Goal: Task Accomplishment & Management: Complete application form

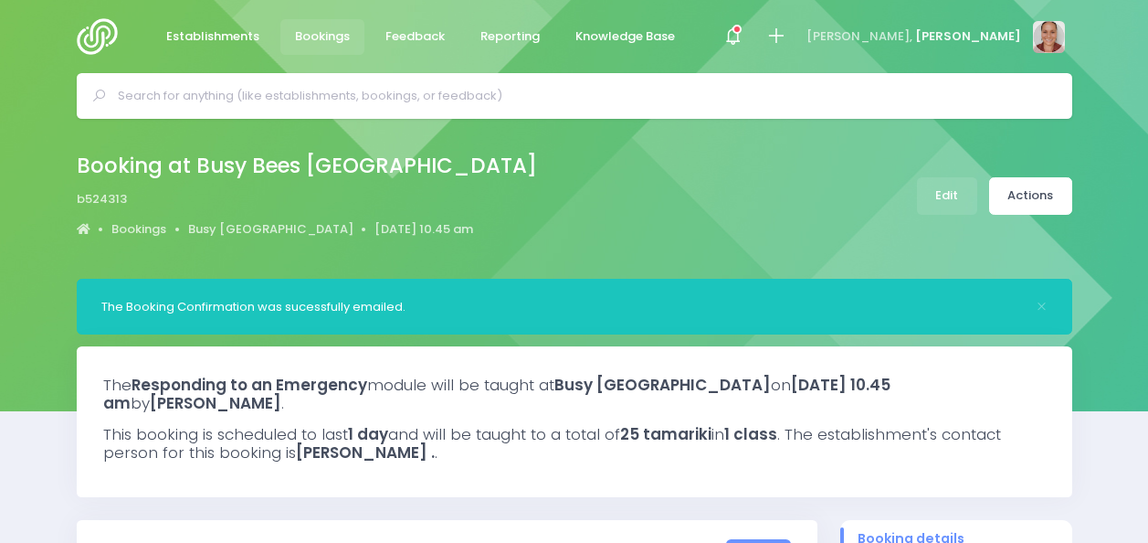
select select "5"
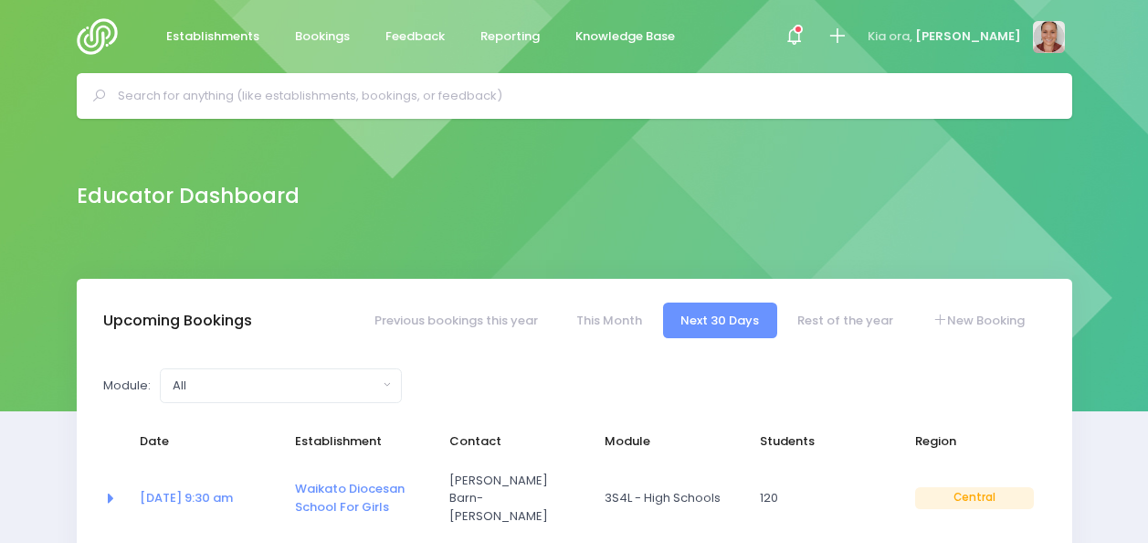
select select "5"
click at [848, 26] on icon at bounding box center [837, 36] width 21 height 21
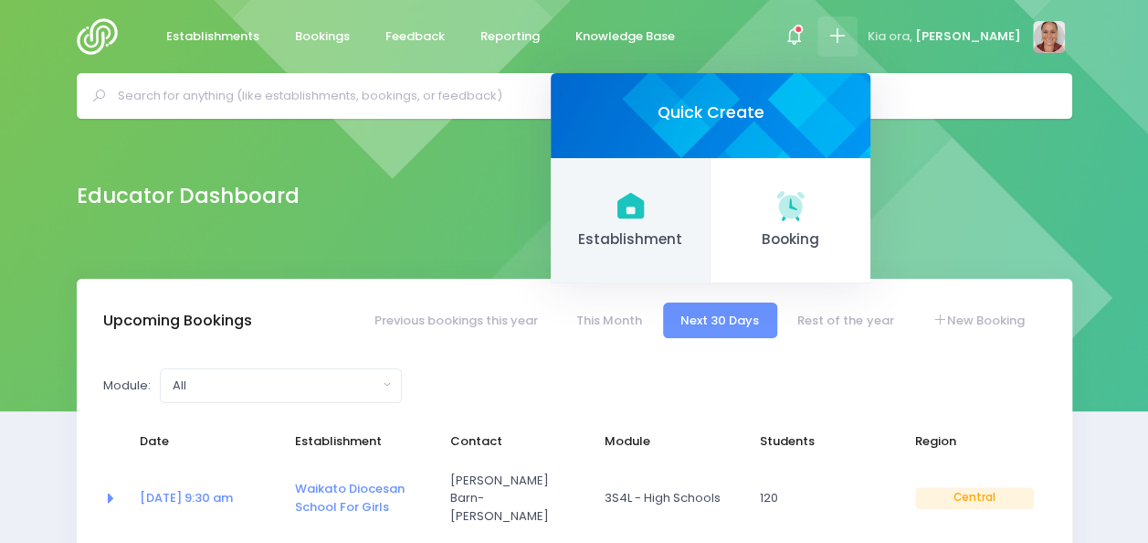
click at [648, 222] on icon at bounding box center [630, 205] width 36 height 36
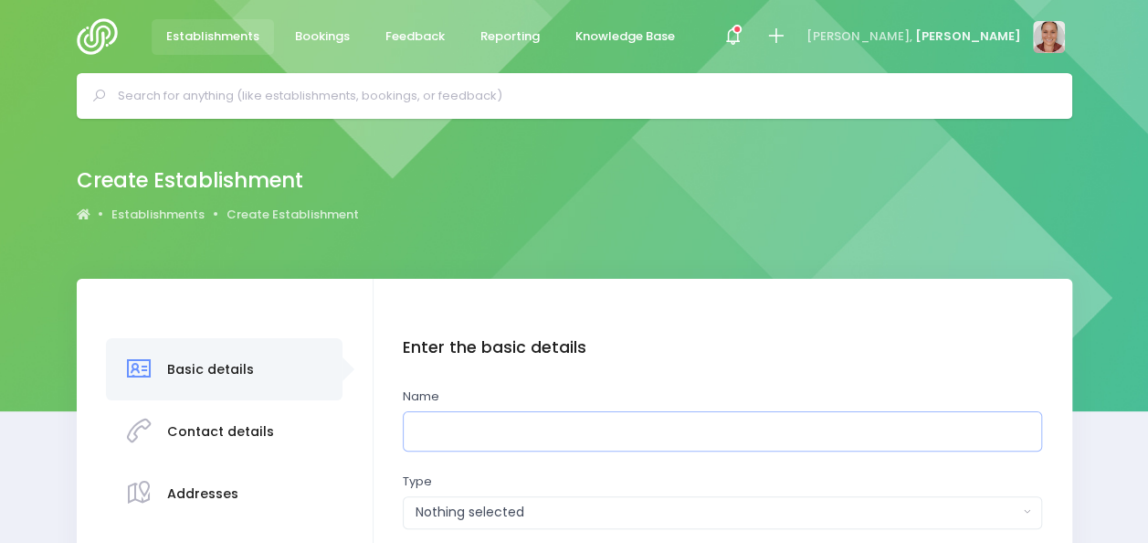
click at [880, 439] on input "text" at bounding box center [722, 431] width 639 height 41
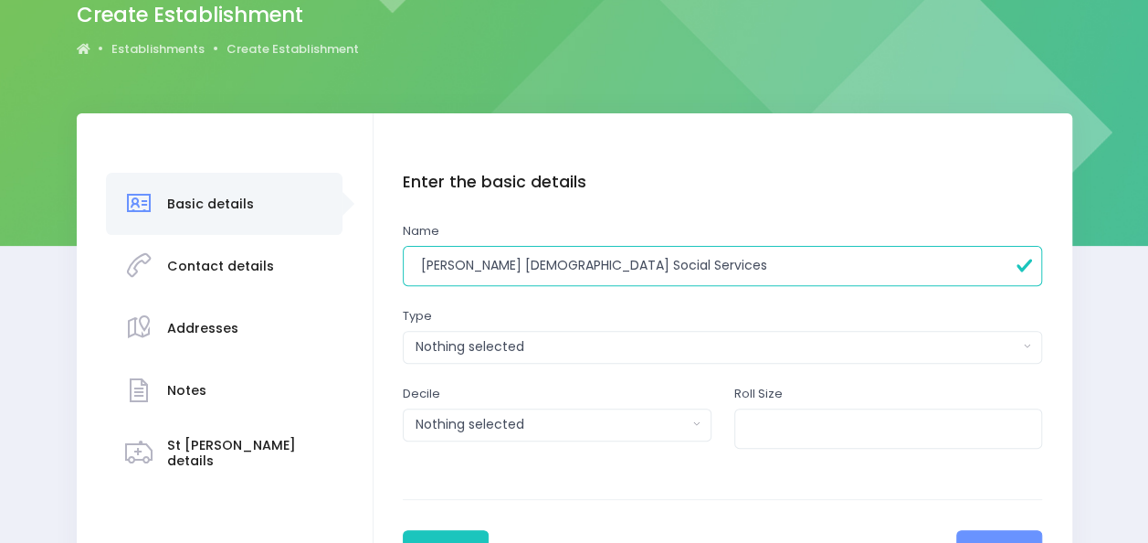
scroll to position [183, 0]
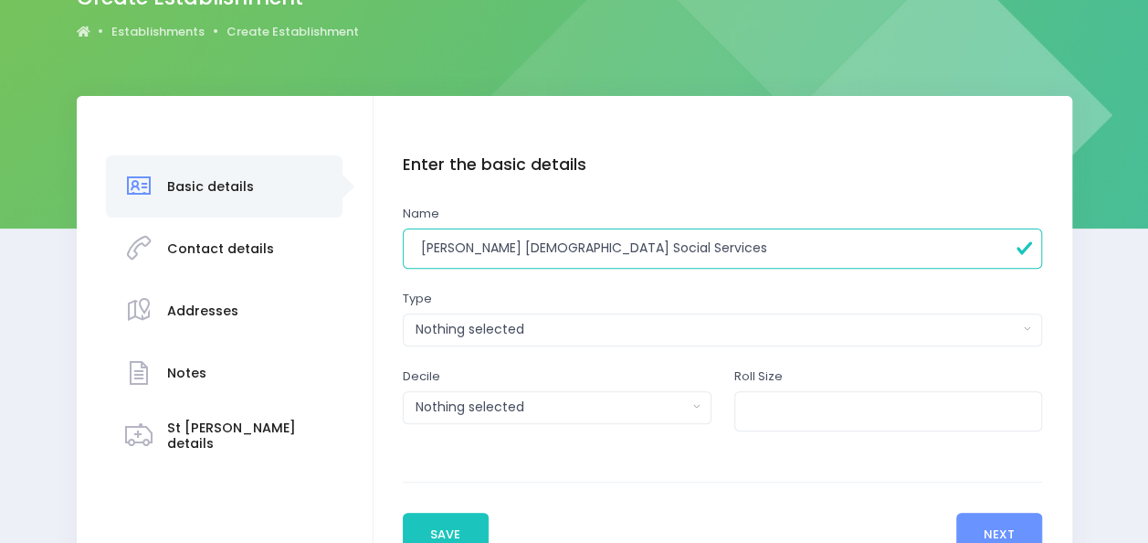
type input "[PERSON_NAME] [DEMOGRAPHIC_DATA] Social Services"
click at [727, 329] on div "Nothing selected" at bounding box center [717, 329] width 603 height 19
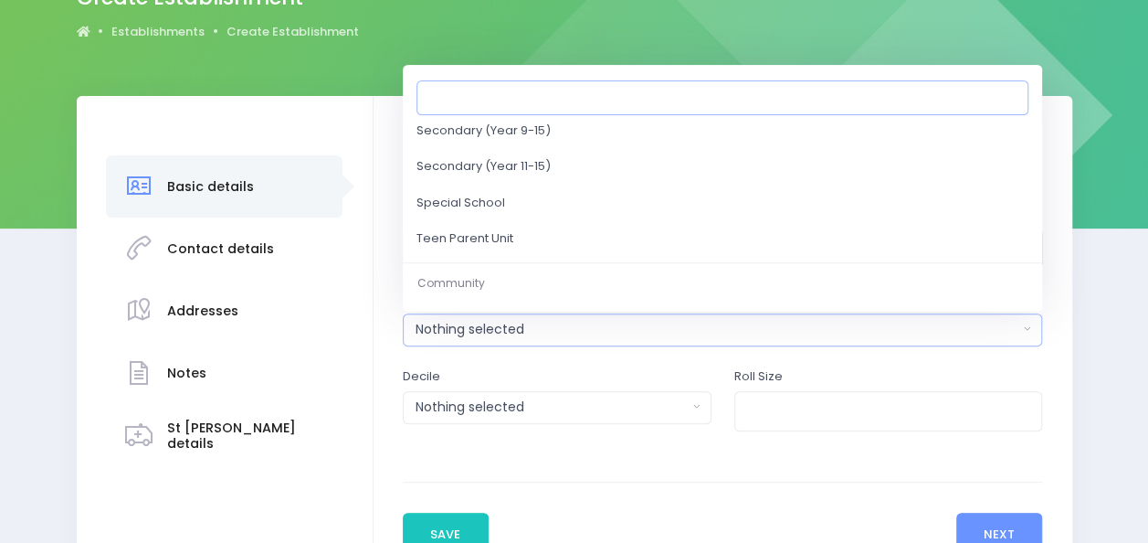
scroll to position [822, 0]
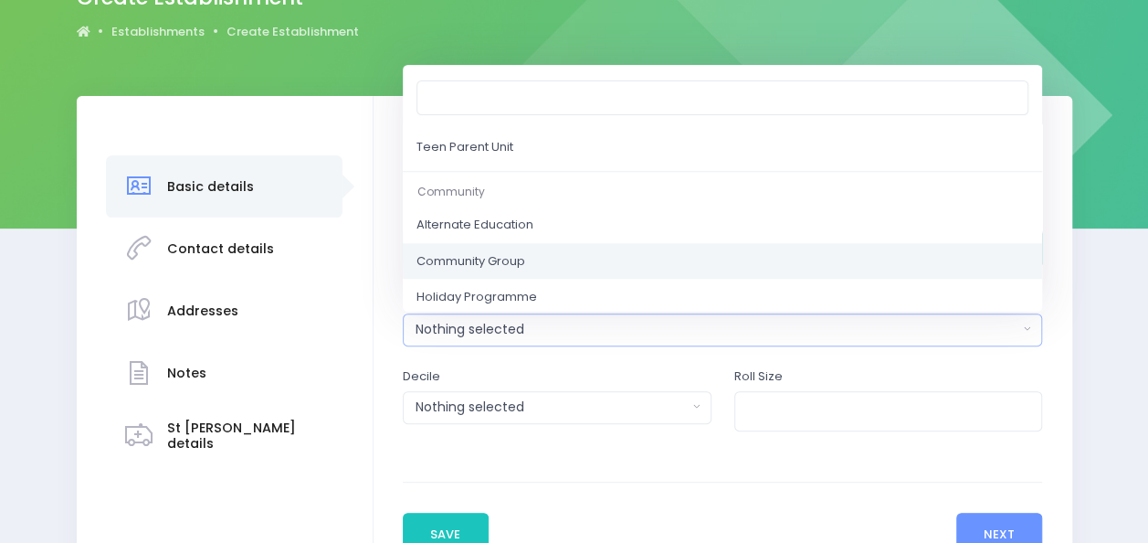
click at [643, 260] on link "Community Group" at bounding box center [722, 260] width 639 height 37
select select "Community Group"
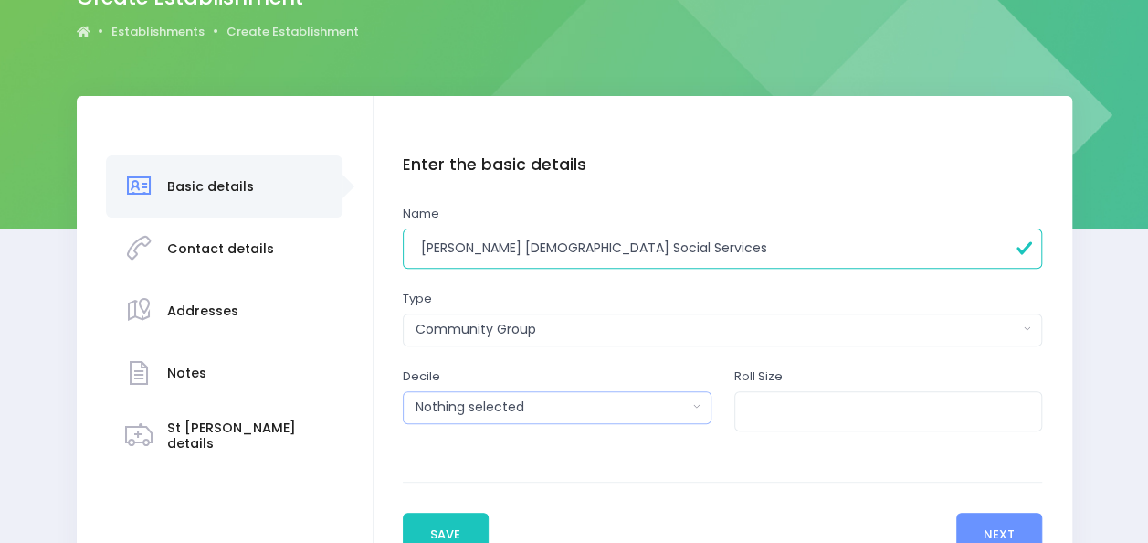
click at [654, 406] on div "Nothing selected" at bounding box center [551, 406] width 271 height 19
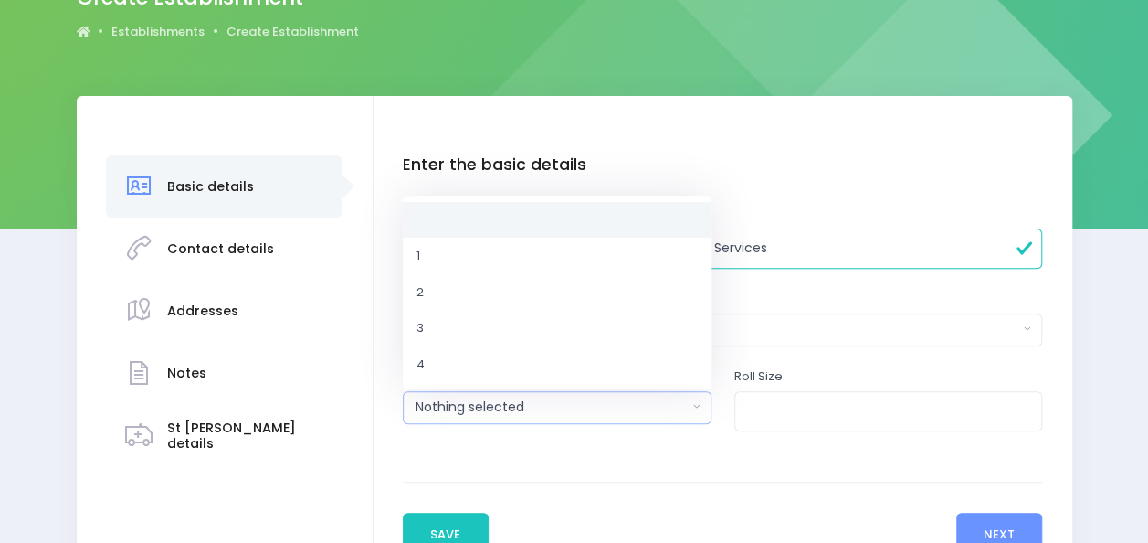
click at [654, 406] on div "Nothing selected" at bounding box center [551, 406] width 271 height 19
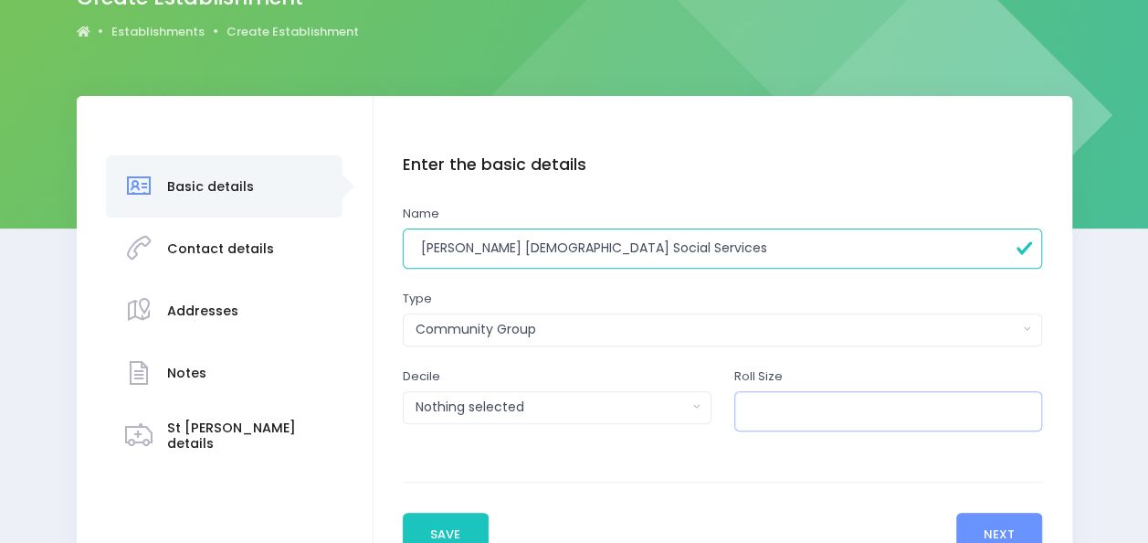
click at [827, 409] on input "number" at bounding box center [888, 411] width 309 height 41
type input "25"
click at [1008, 522] on button "Next" at bounding box center [999, 534] width 87 height 44
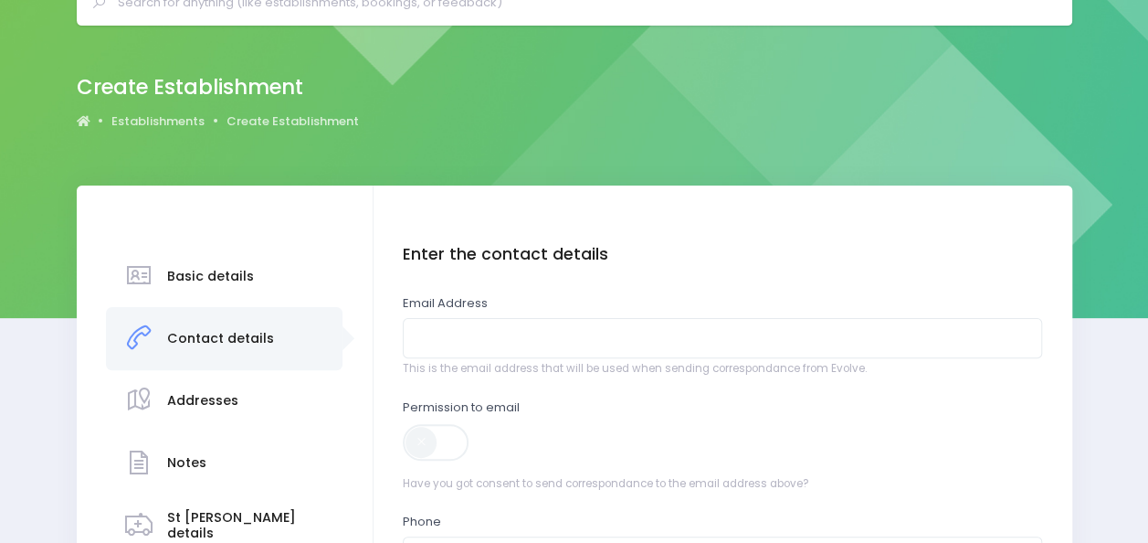
scroll to position [183, 0]
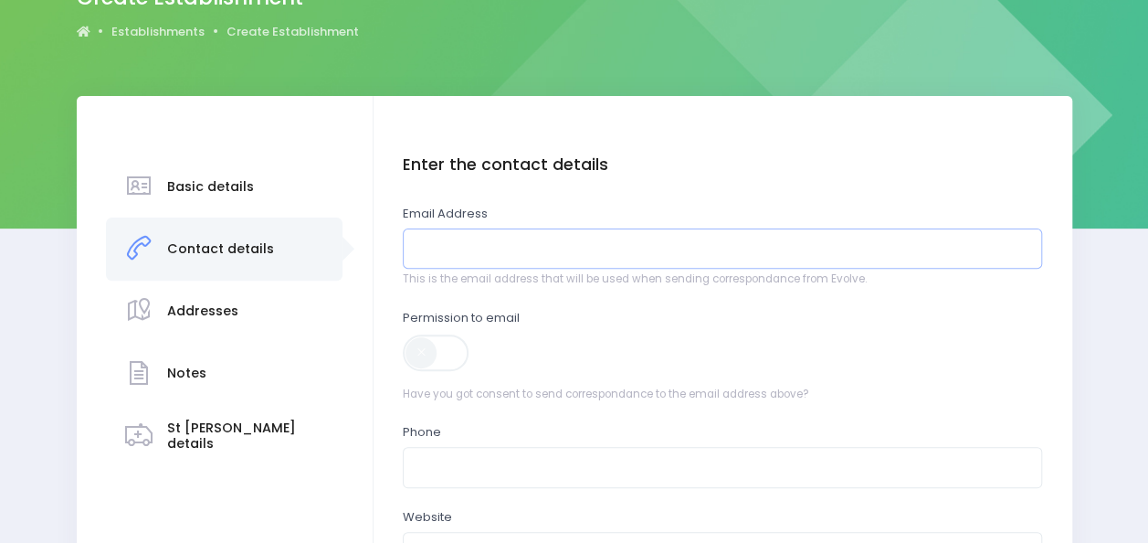
click at [721, 256] on input "email" at bounding box center [722, 248] width 639 height 41
click at [456, 257] on input "email" at bounding box center [722, 248] width 639 height 41
paste input "Chef@hmss.org.nz"
type input "Chef@hmss.org.nz"
click at [438, 343] on span at bounding box center [437, 352] width 68 height 37
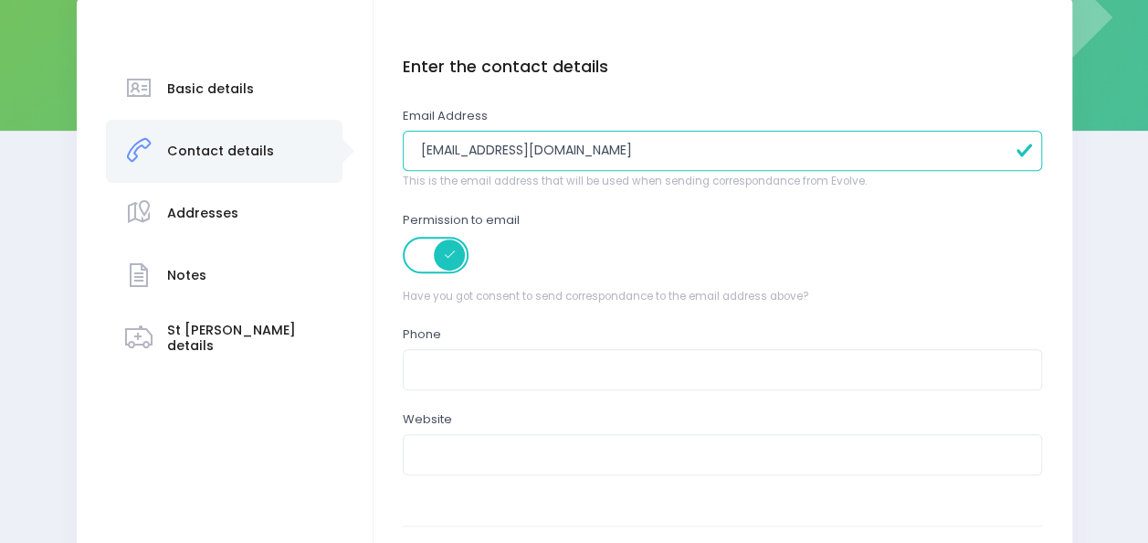
scroll to position [365, 0]
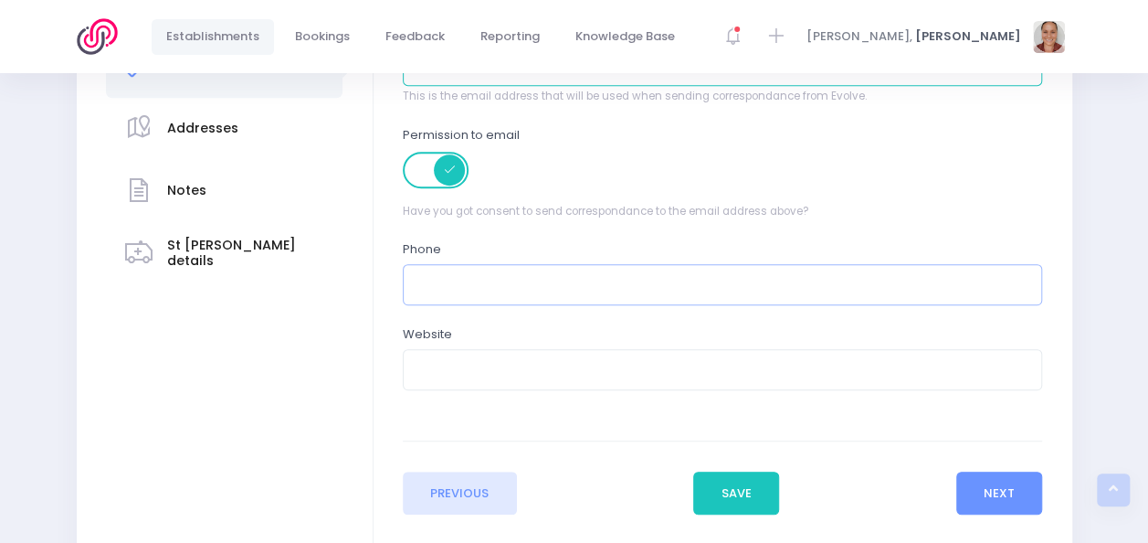
click at [576, 284] on input "text" at bounding box center [722, 284] width 639 height 41
type input "021865782"
click at [1007, 500] on button "Next" at bounding box center [999, 493] width 87 height 44
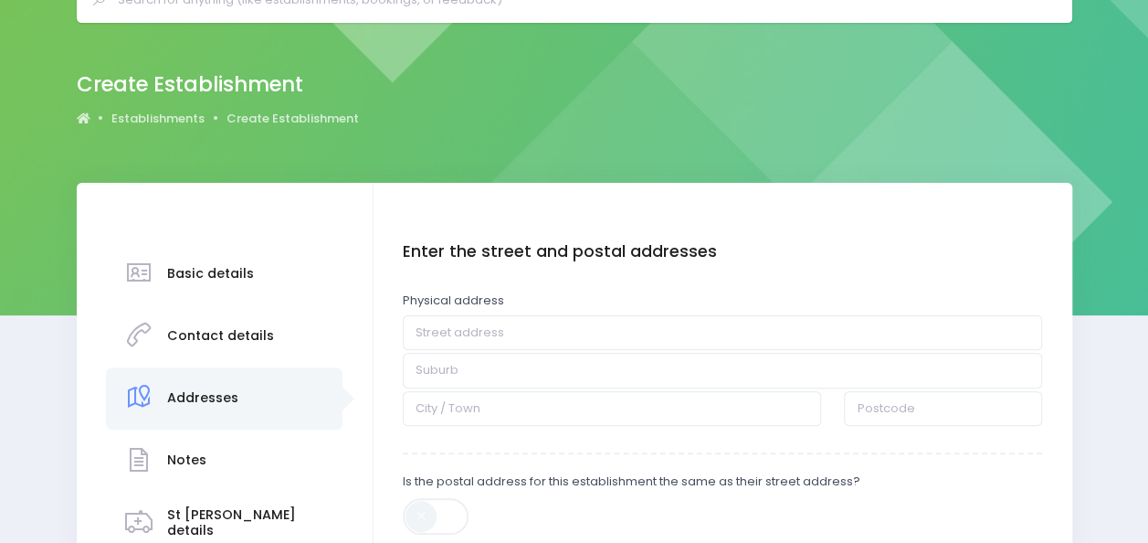
scroll to position [183, 0]
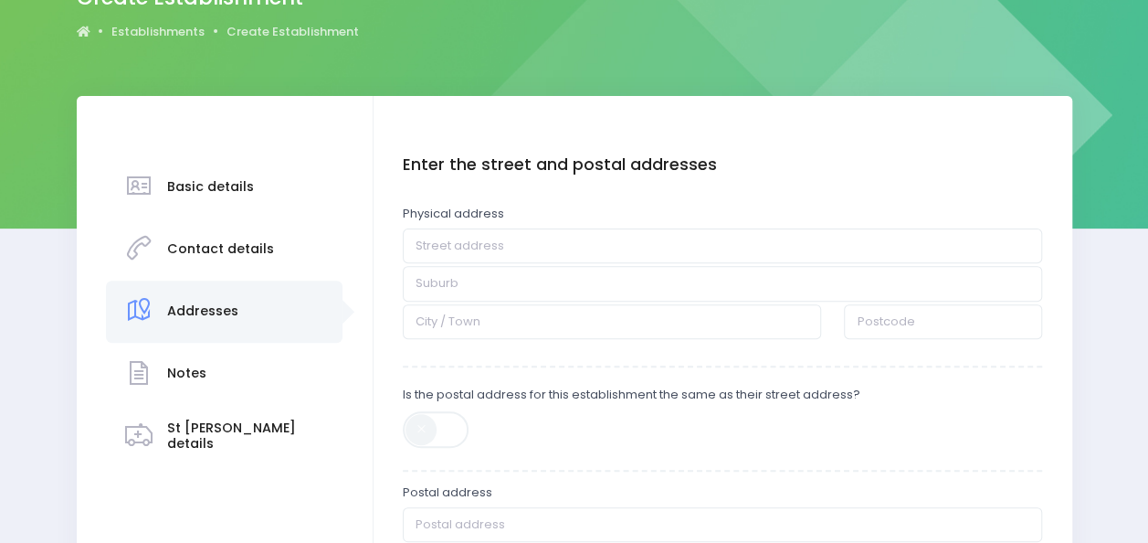
click at [482, 353] on div at bounding box center [612, 332] width 441 height 56
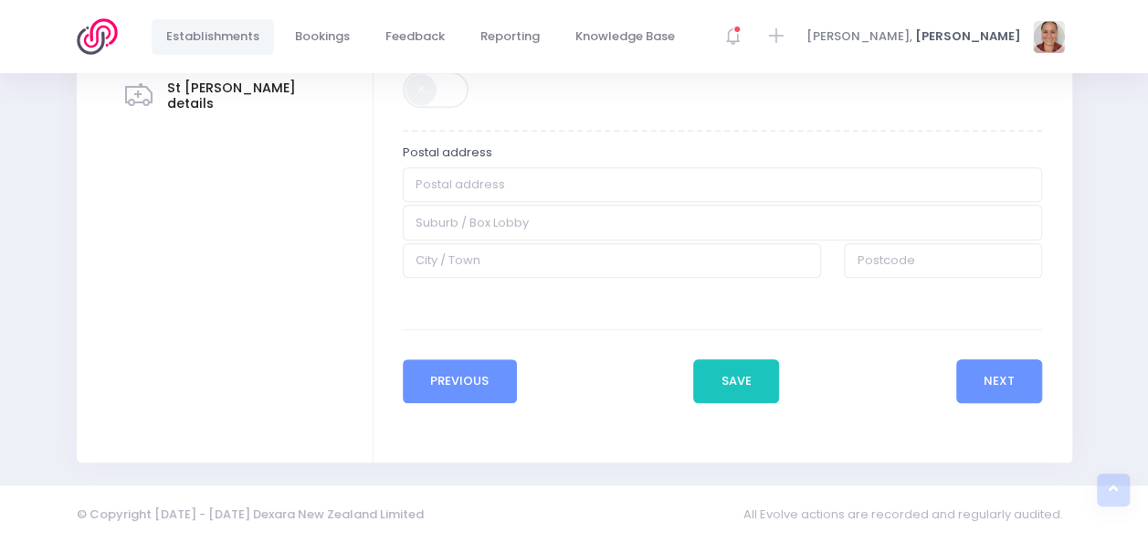
click at [479, 368] on button "Previous" at bounding box center [460, 381] width 114 height 44
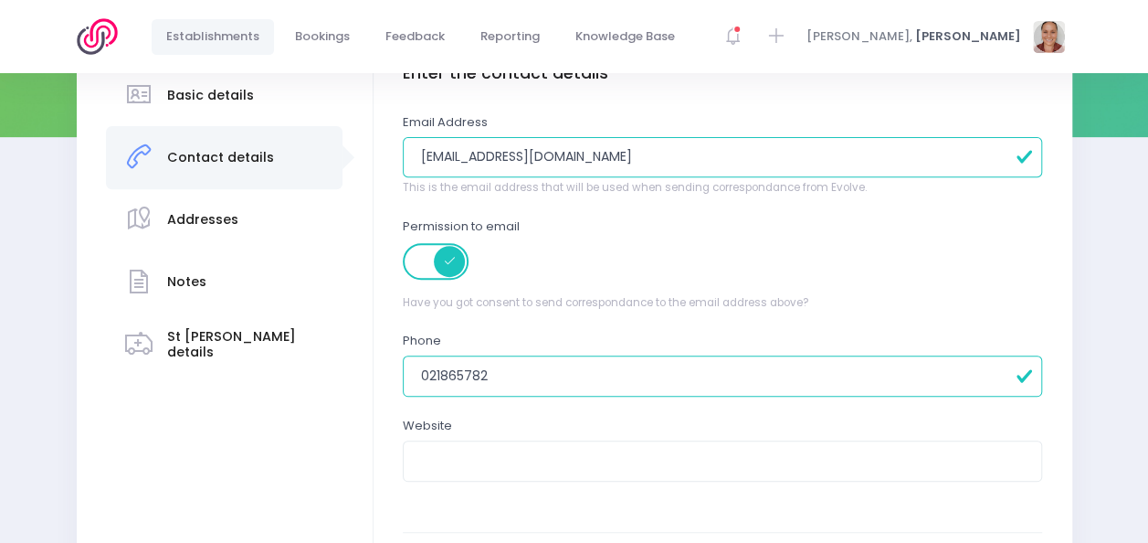
scroll to position [365, 0]
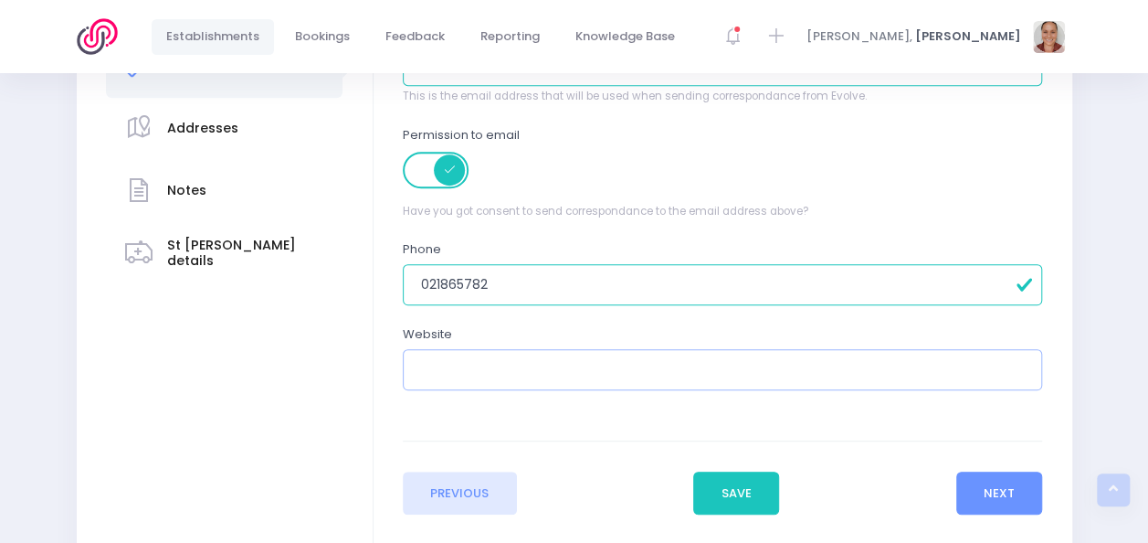
click at [507, 363] on input "text" at bounding box center [722, 369] width 639 height 41
paste input "http://www.hmss.org.nz/"
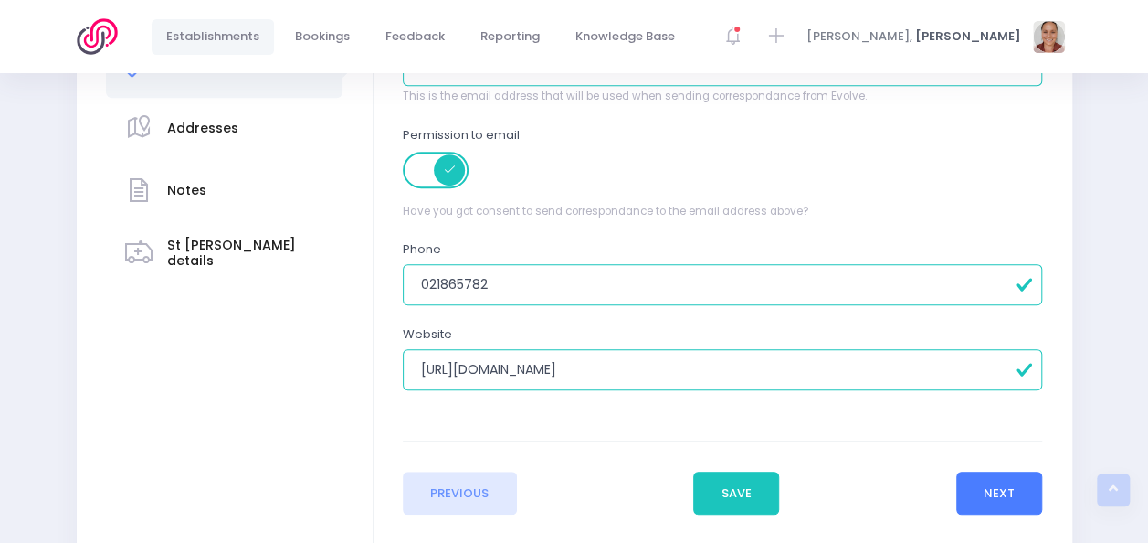
type input "http://www.hmss.org.nz/"
click at [997, 486] on button "Next" at bounding box center [999, 493] width 87 height 44
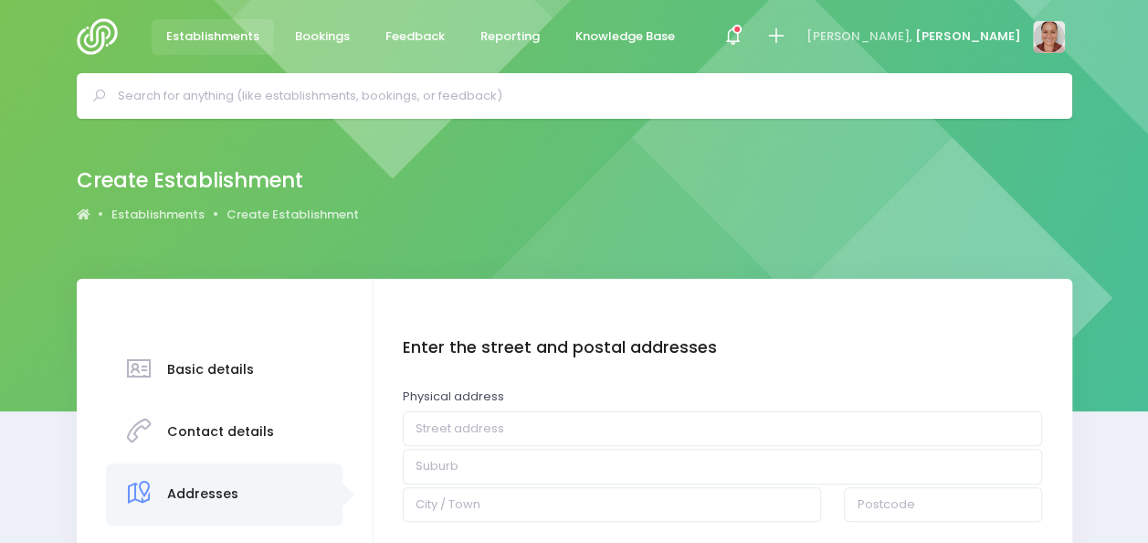
scroll to position [91, 0]
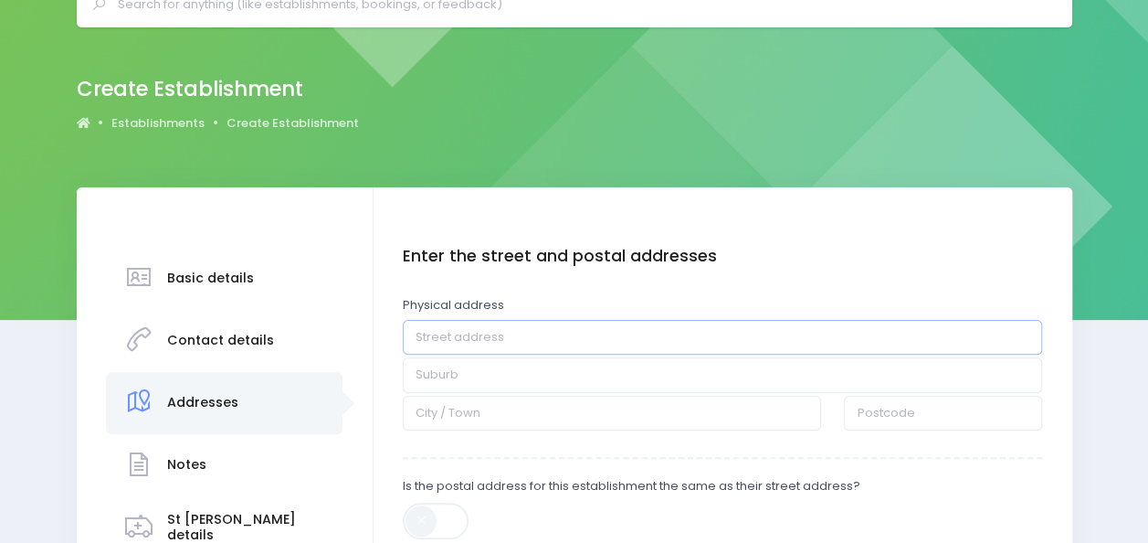
click at [637, 342] on input "text" at bounding box center [722, 337] width 639 height 35
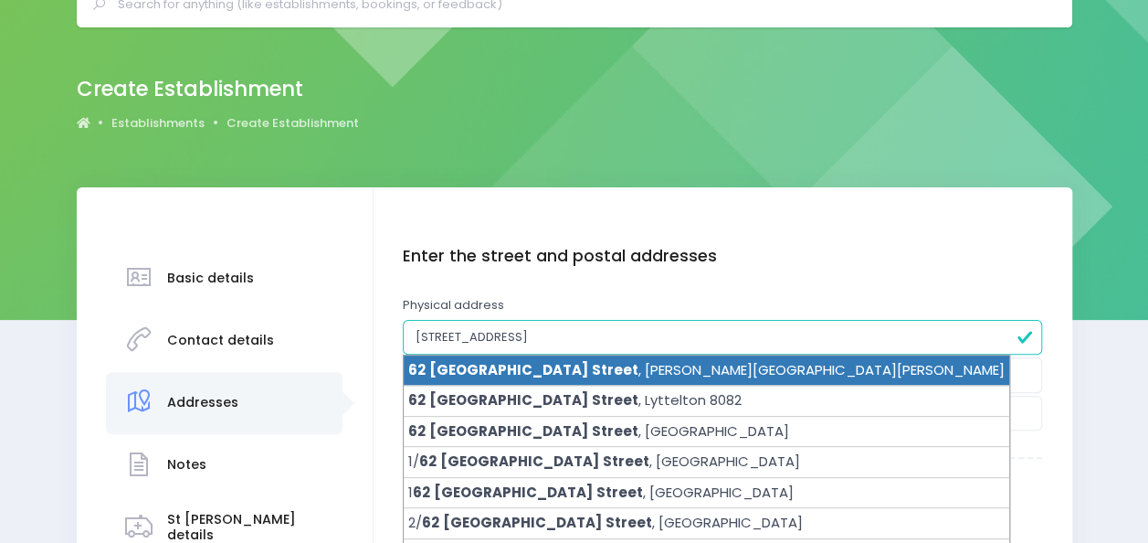
click at [542, 364] on li "62 London Street , Hamilton Central, Hamilton 3204" at bounding box center [707, 370] width 606 height 31
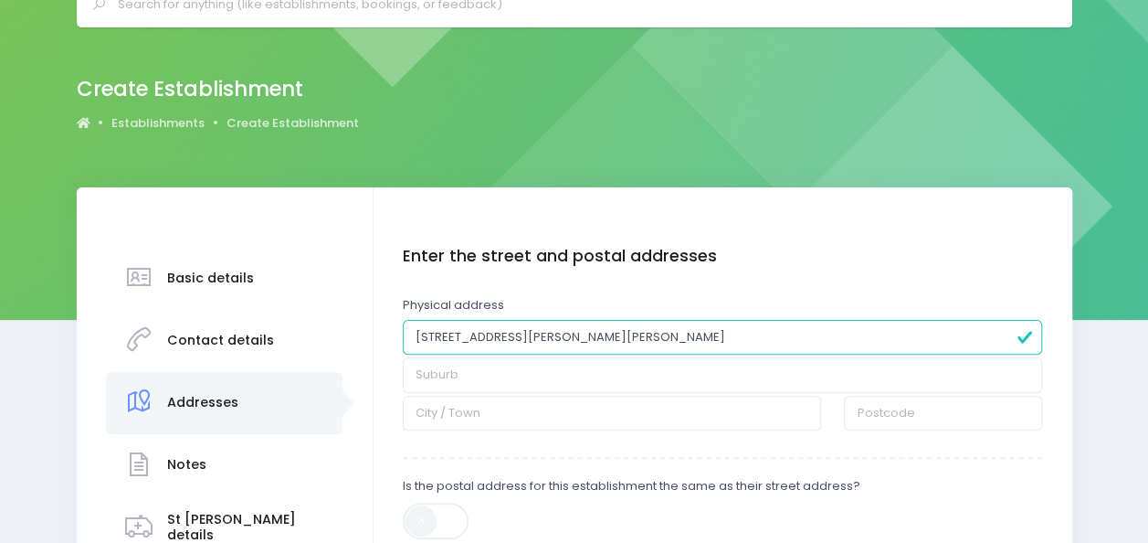
type input "62 London Street"
type input "Hamilton Central"
type input "[PERSON_NAME]"
type input "3204"
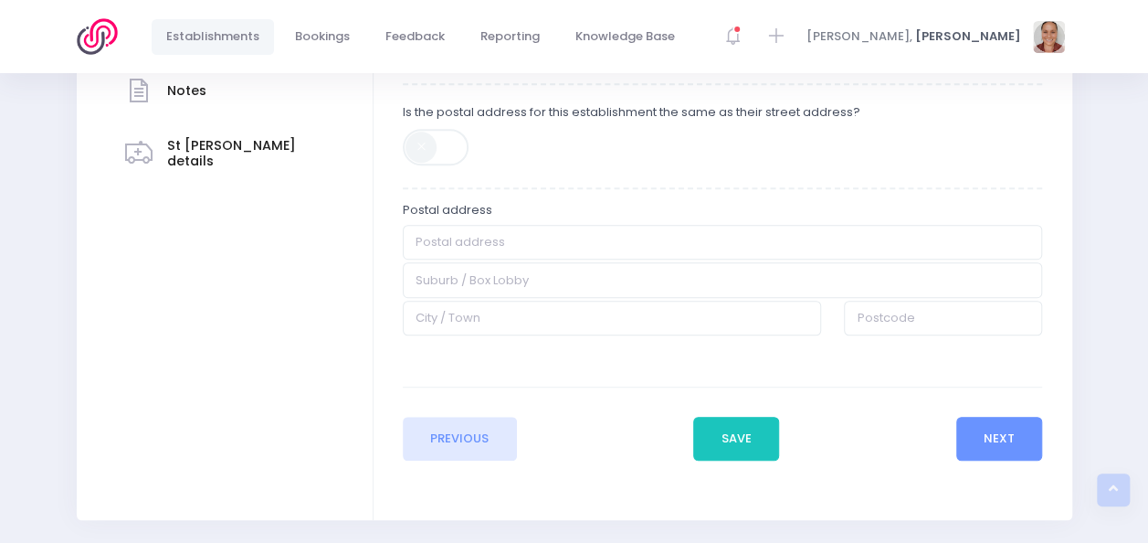
scroll to position [522, 0]
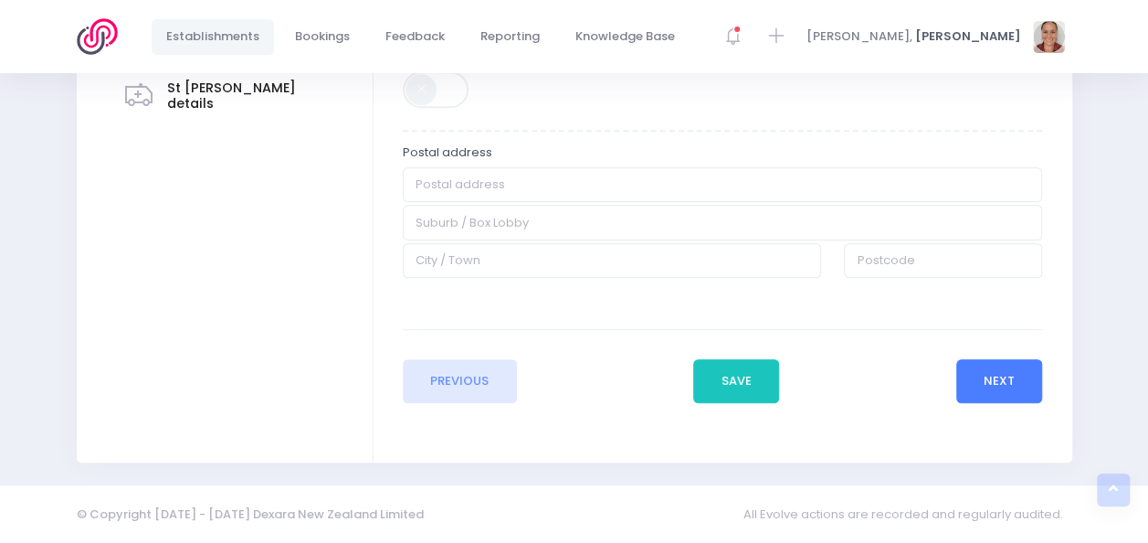
click at [1008, 373] on button "Next" at bounding box center [999, 381] width 87 height 44
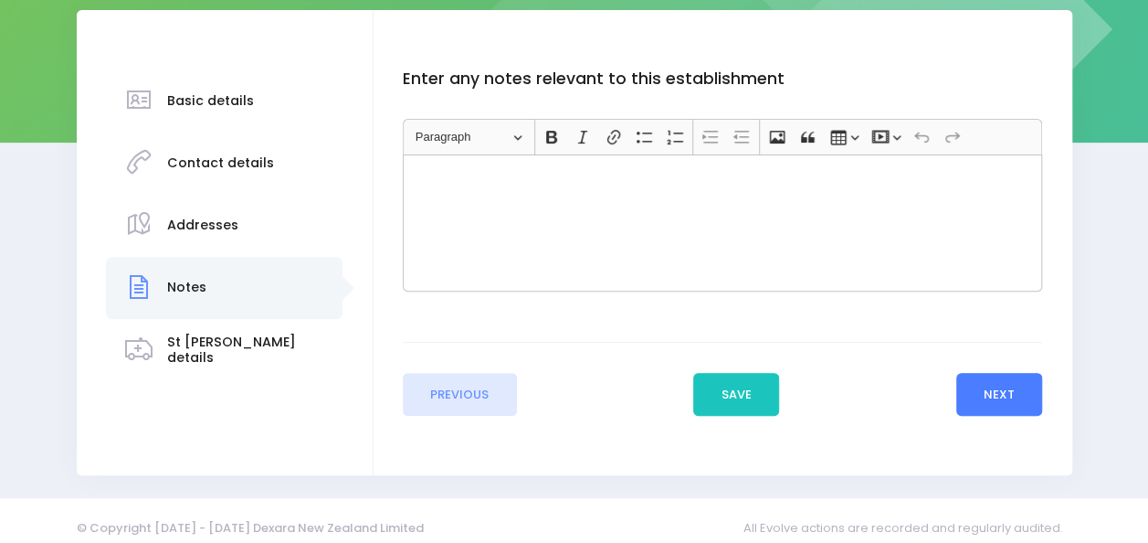
scroll to position [274, 0]
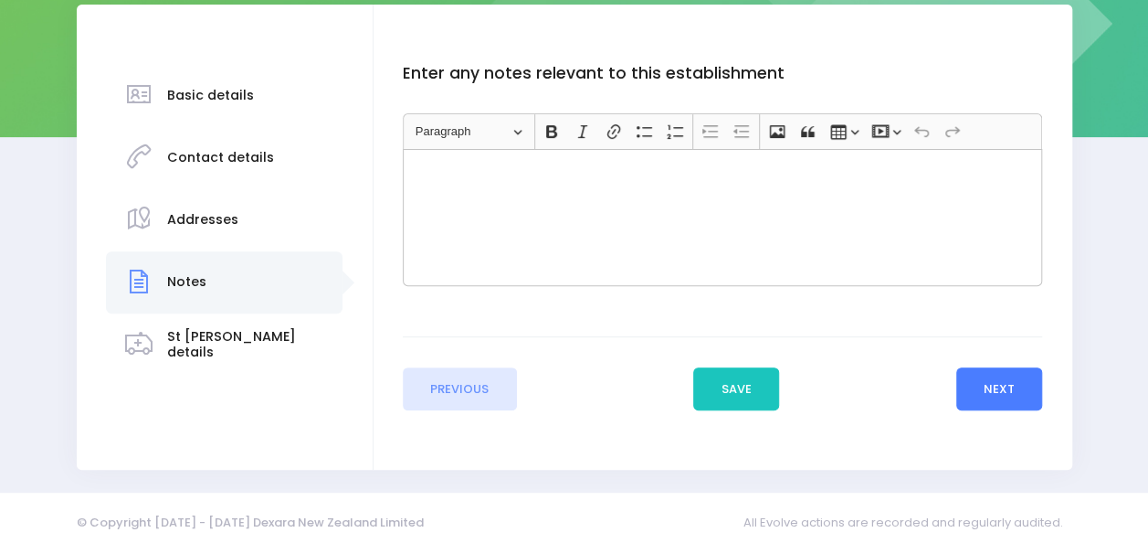
click at [1008, 391] on button "Next" at bounding box center [999, 389] width 87 height 44
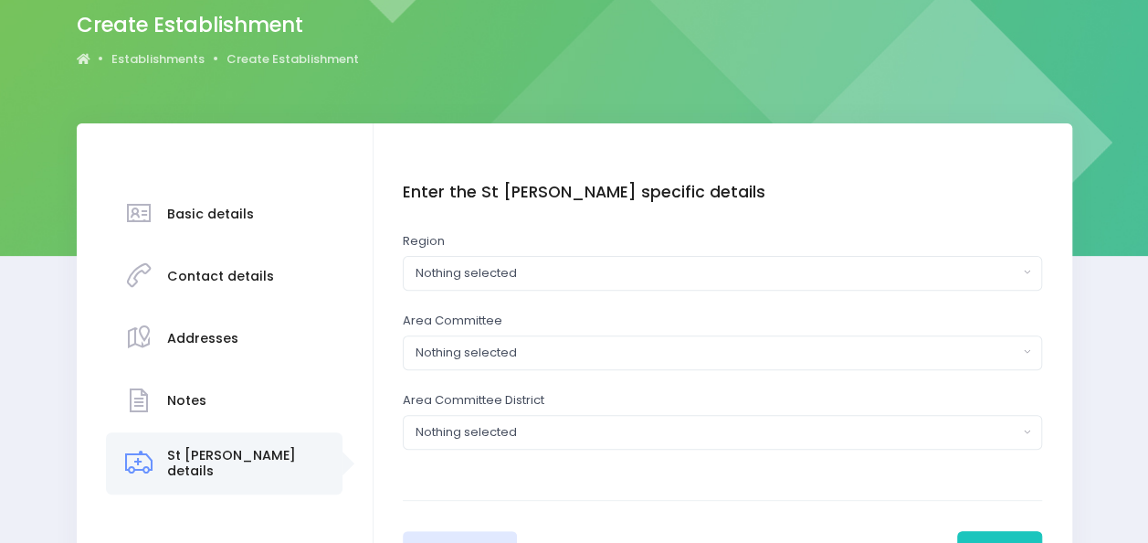
scroll to position [183, 0]
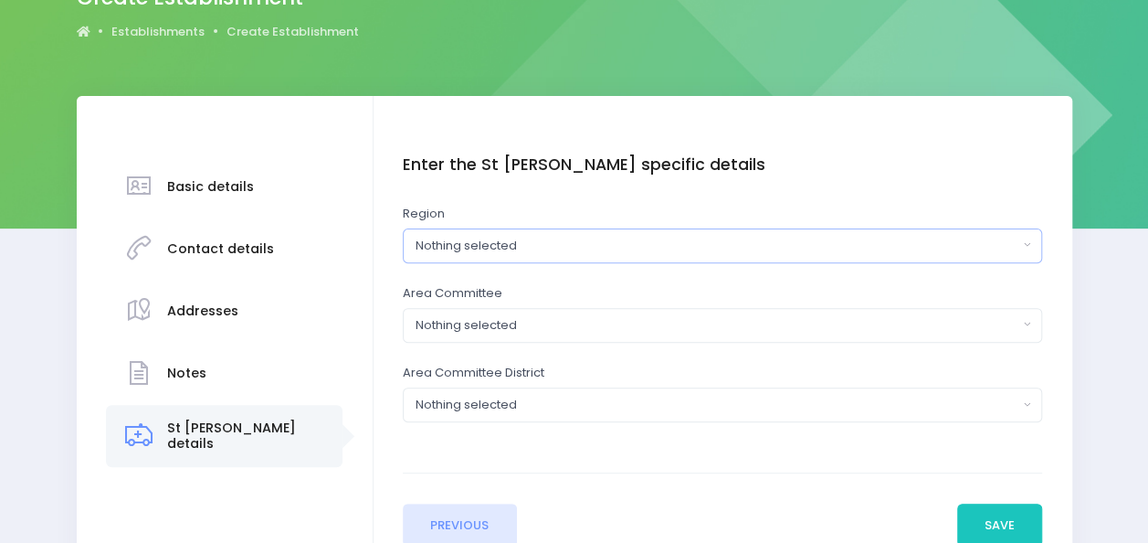
click at [817, 254] on div "Nothing selected" at bounding box center [717, 246] width 603 height 18
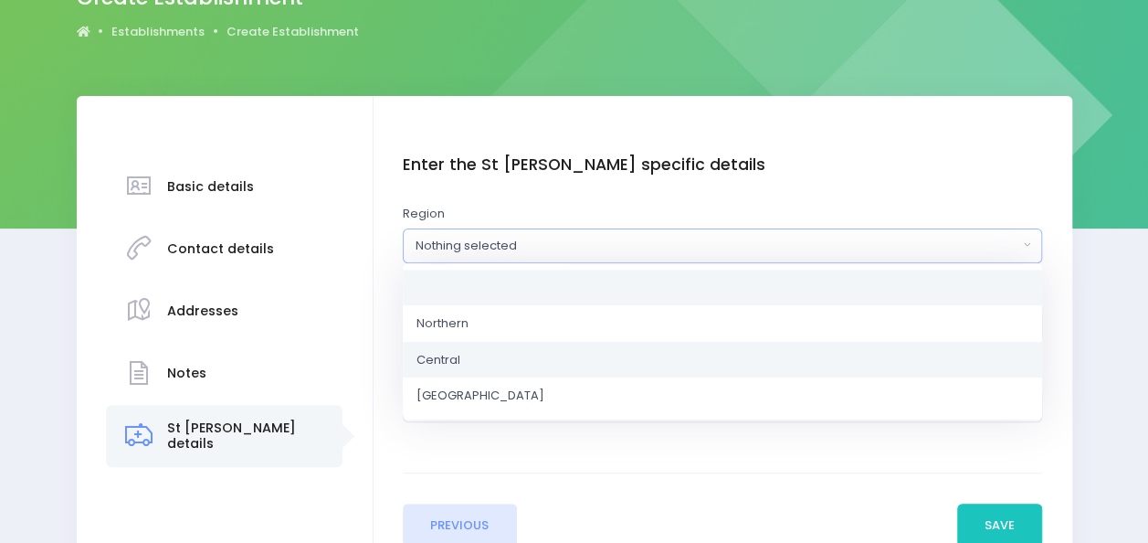
click at [449, 361] on span "Central" at bounding box center [438, 359] width 44 height 18
select select "Central"
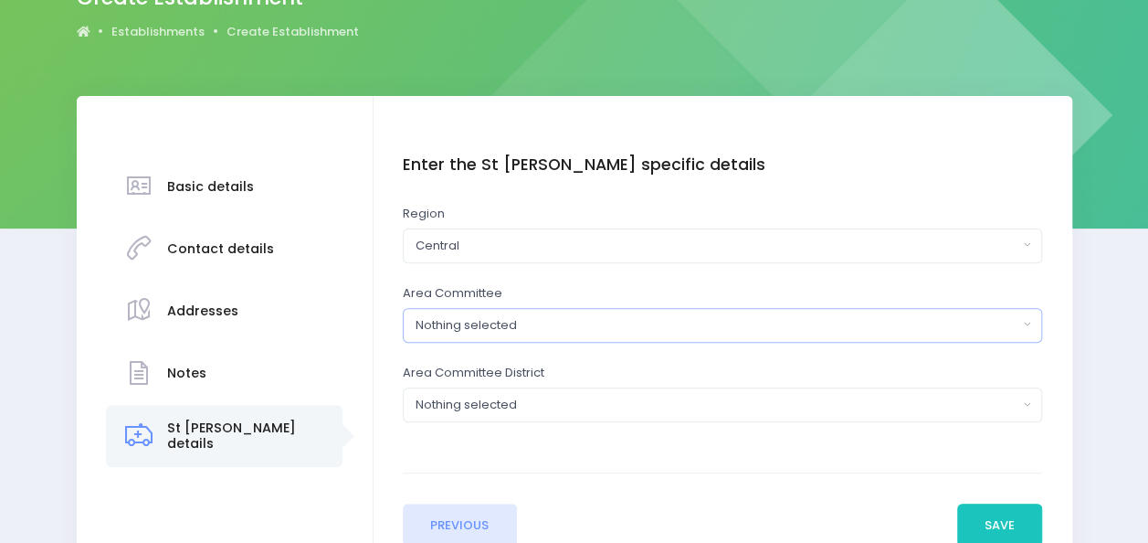
click at [479, 330] on div "Nothing selected" at bounding box center [717, 325] width 603 height 18
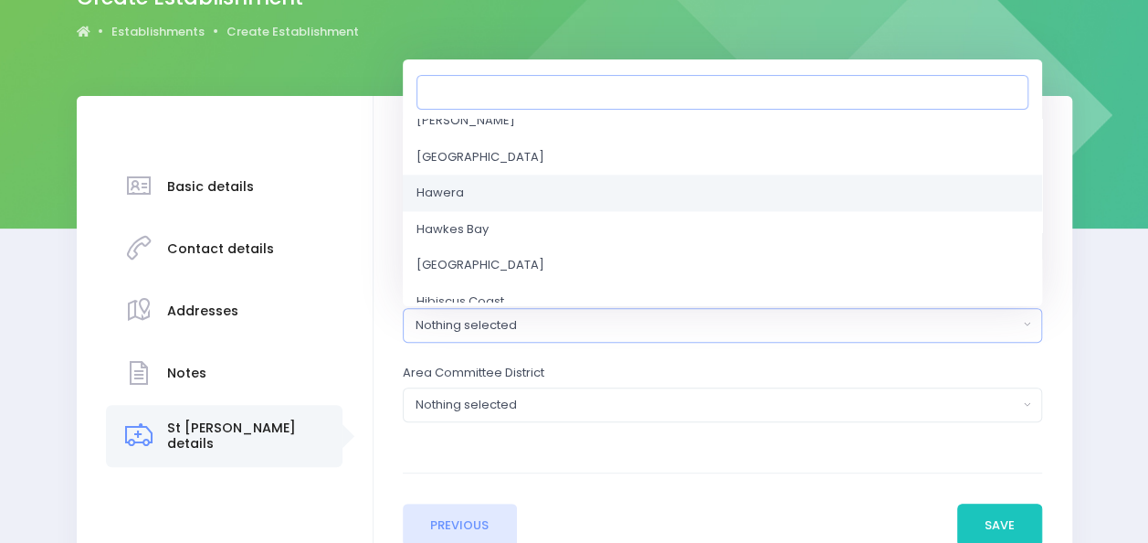
scroll to position [1187, 0]
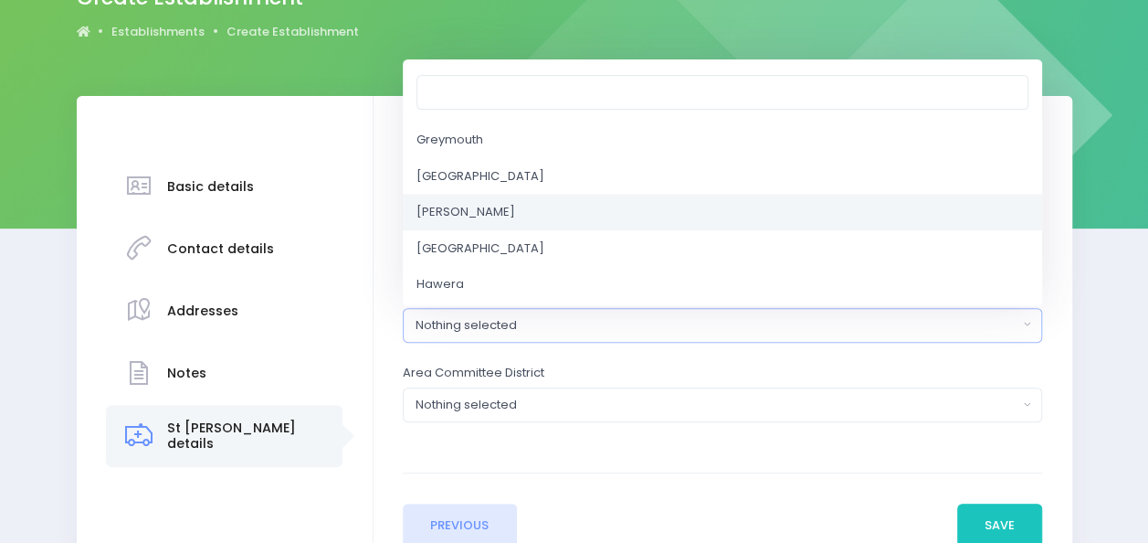
click at [492, 207] on link "[PERSON_NAME]" at bounding box center [722, 212] width 639 height 37
select select "[PERSON_NAME]"
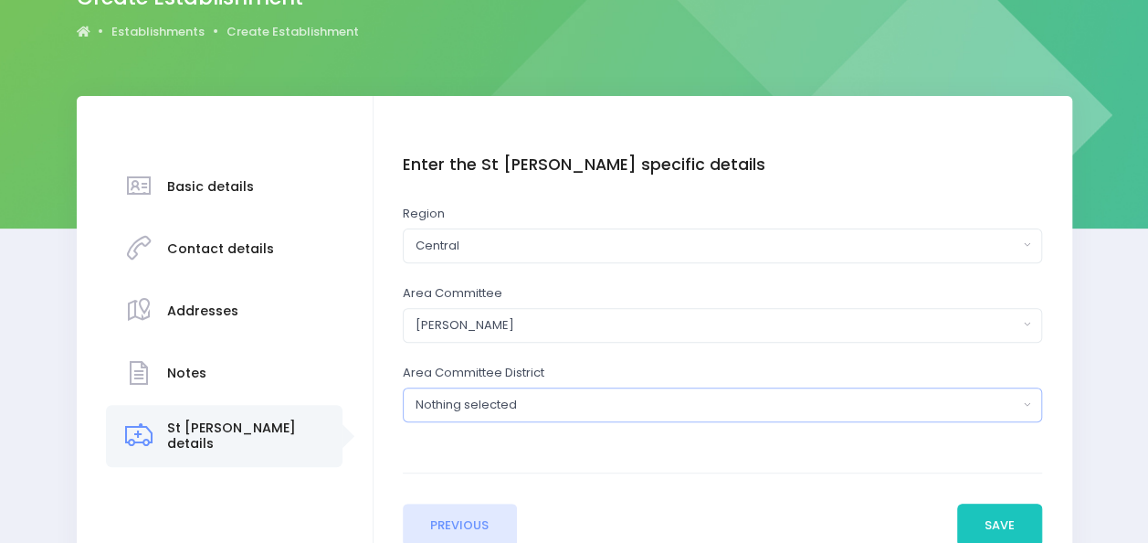
click at [551, 403] on div "Nothing selected" at bounding box center [717, 404] width 603 height 18
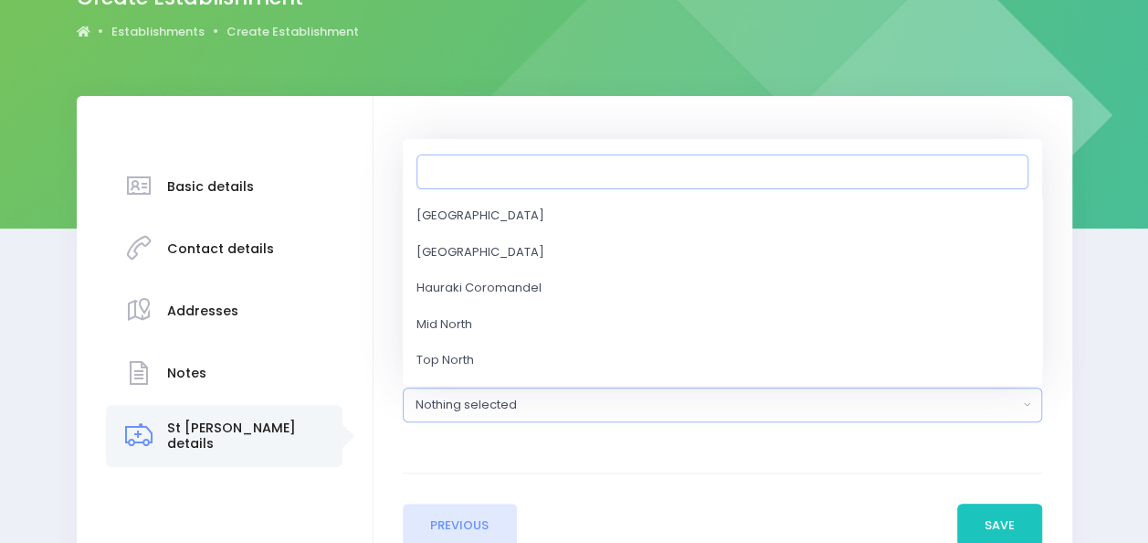
scroll to position [91, 0]
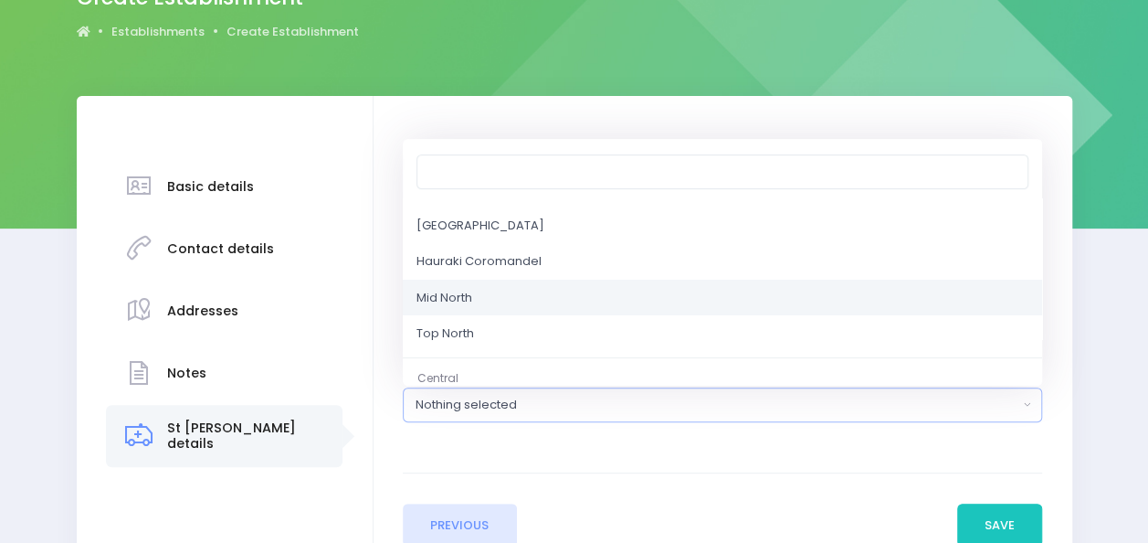
click at [507, 298] on link "Mid North" at bounding box center [722, 297] width 639 height 37
select select "Mid North"
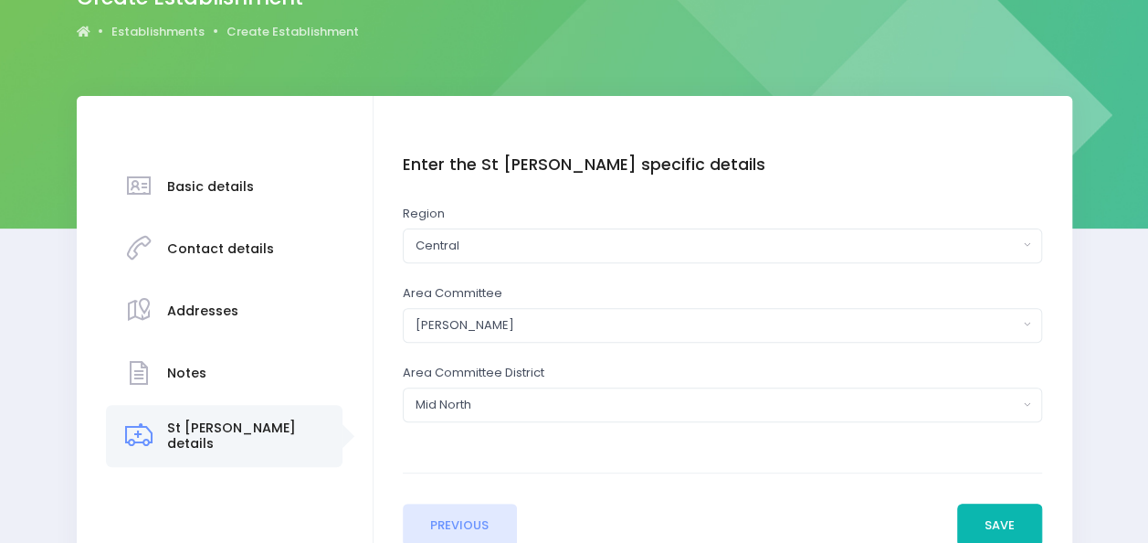
click at [964, 510] on button "Save" at bounding box center [1000, 525] width 86 height 44
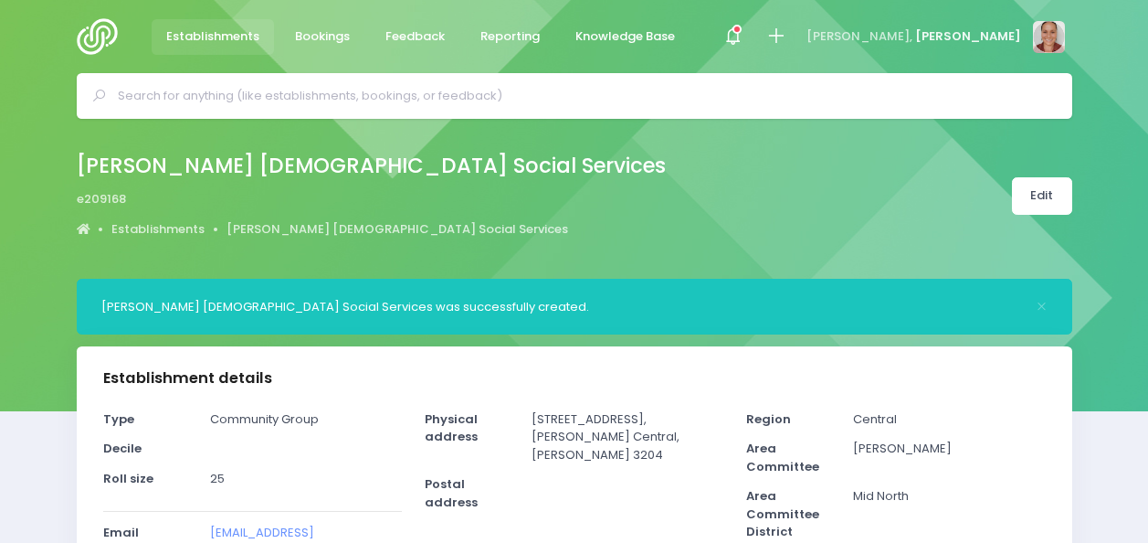
select select "5"
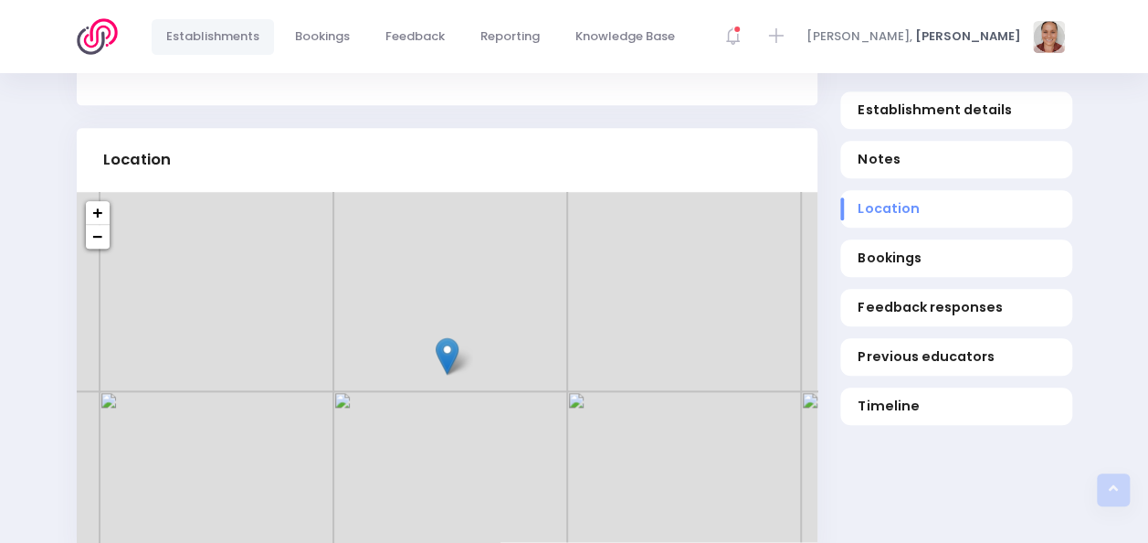
scroll to position [822, 0]
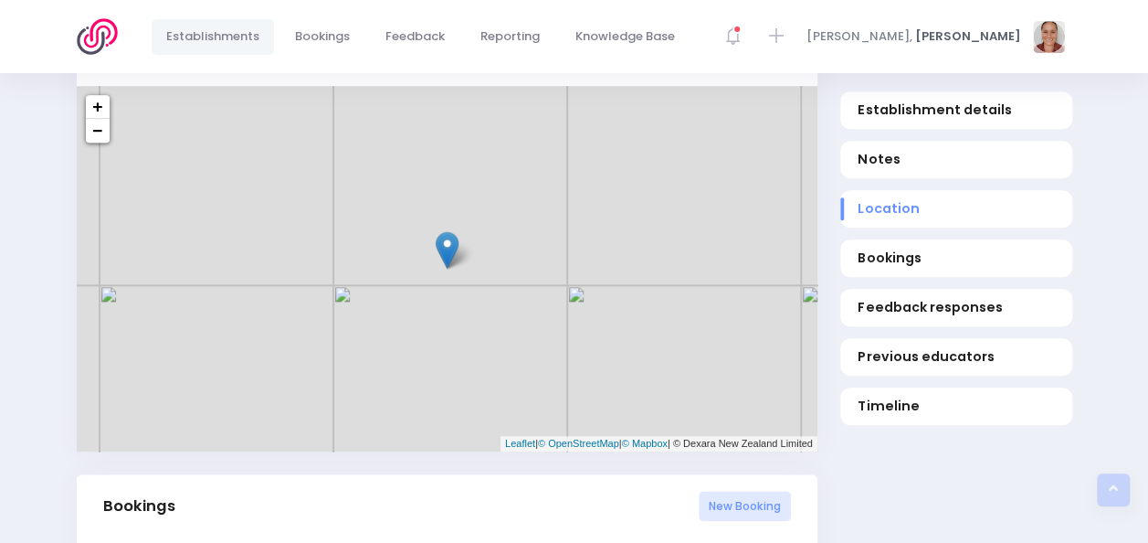
click at [753, 504] on div "New Booking" at bounding box center [745, 505] width 92 height 52
click at [752, 490] on link "New Booking" at bounding box center [745, 505] width 92 height 30
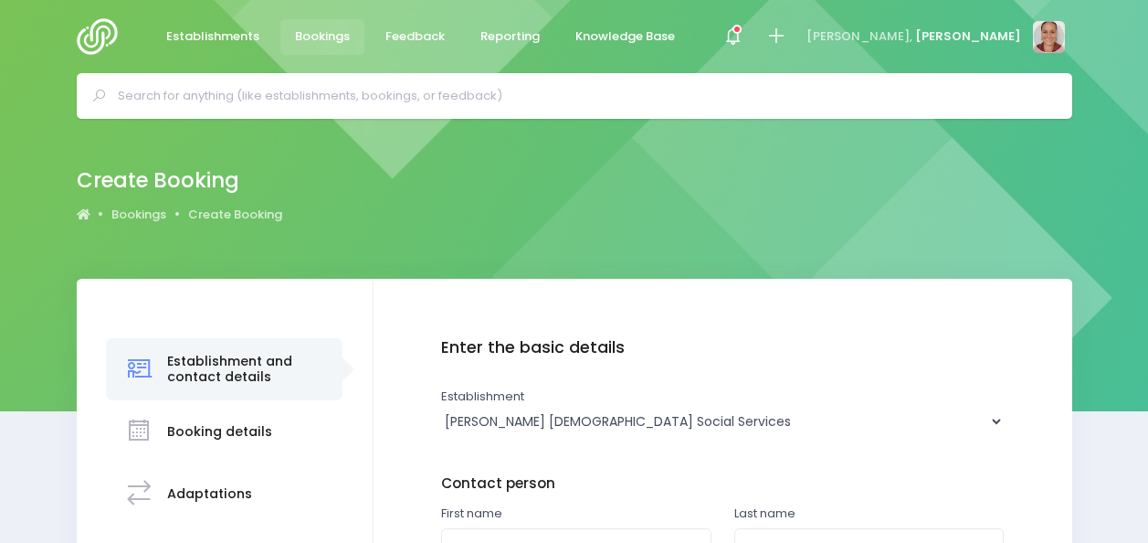
scroll to position [183, 0]
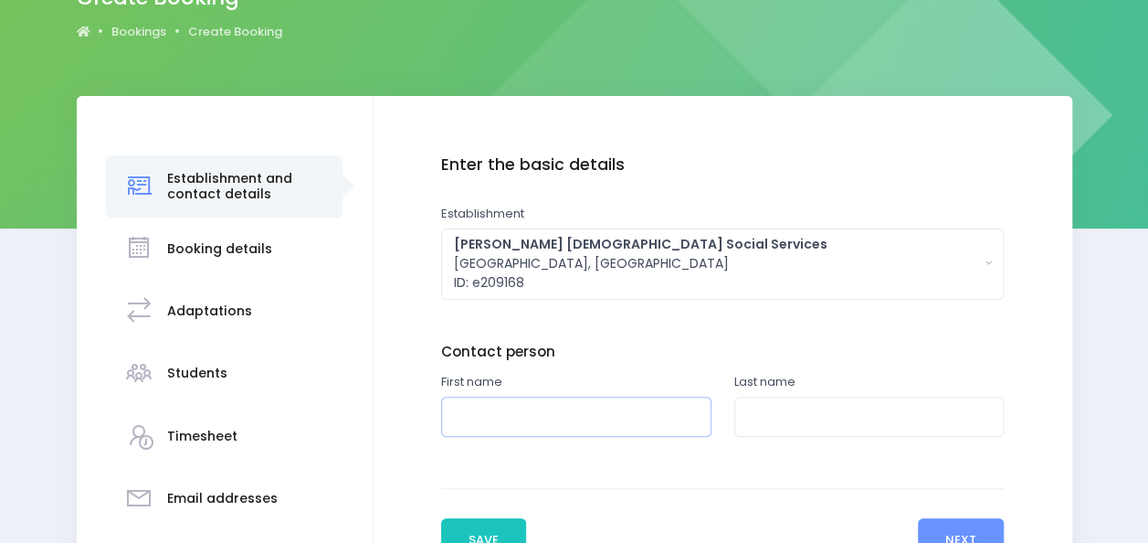
click at [595, 422] on input "text" at bounding box center [576, 416] width 270 height 41
type input "Roni"
click at [776, 413] on input "text" at bounding box center [869, 416] width 270 height 41
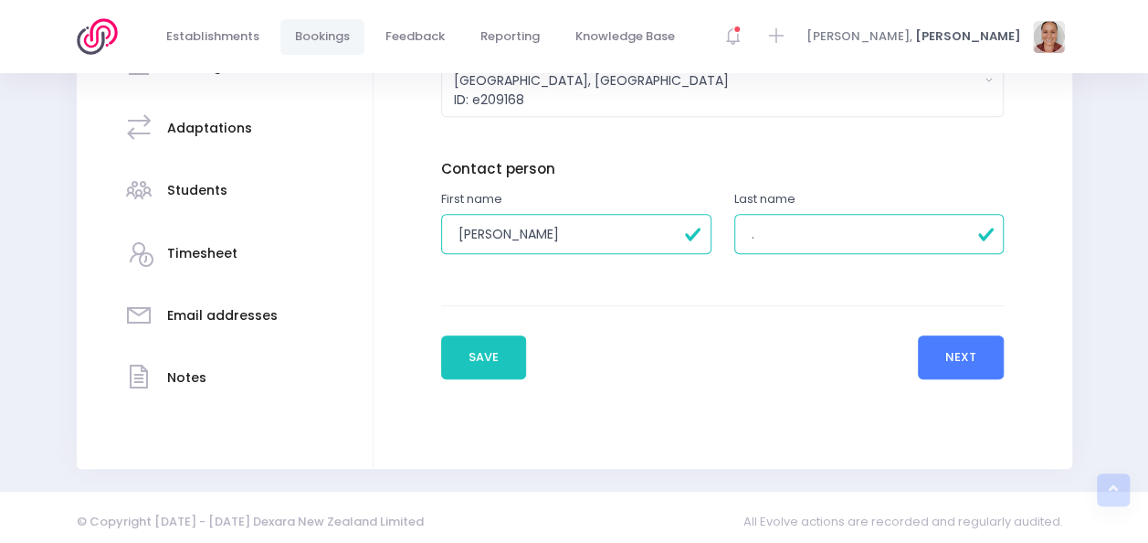
type input "."
click at [975, 366] on button "Next" at bounding box center [961, 357] width 87 height 44
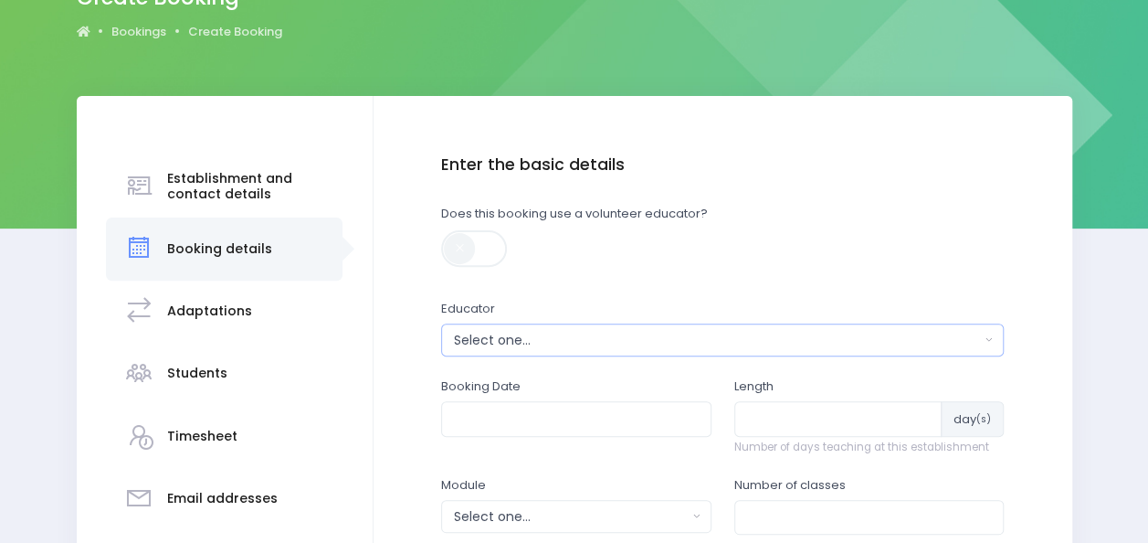
click at [513, 329] on button "Select one..." at bounding box center [722, 339] width 563 height 33
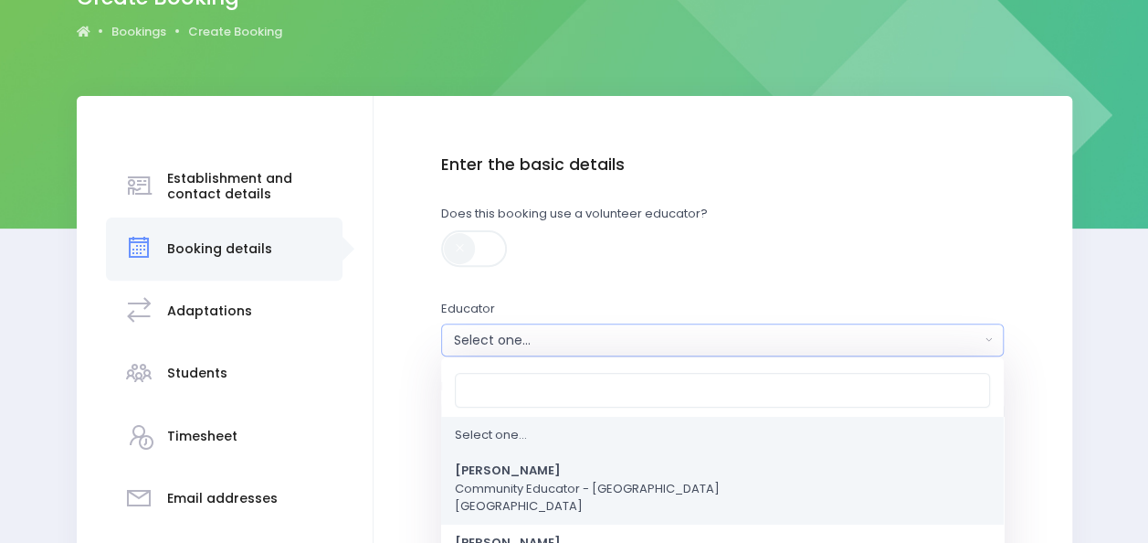
click at [548, 474] on span "Alicia Smale Community Educator - Waikato Central Region" at bounding box center [587, 489] width 265 height 54
select select "381987"
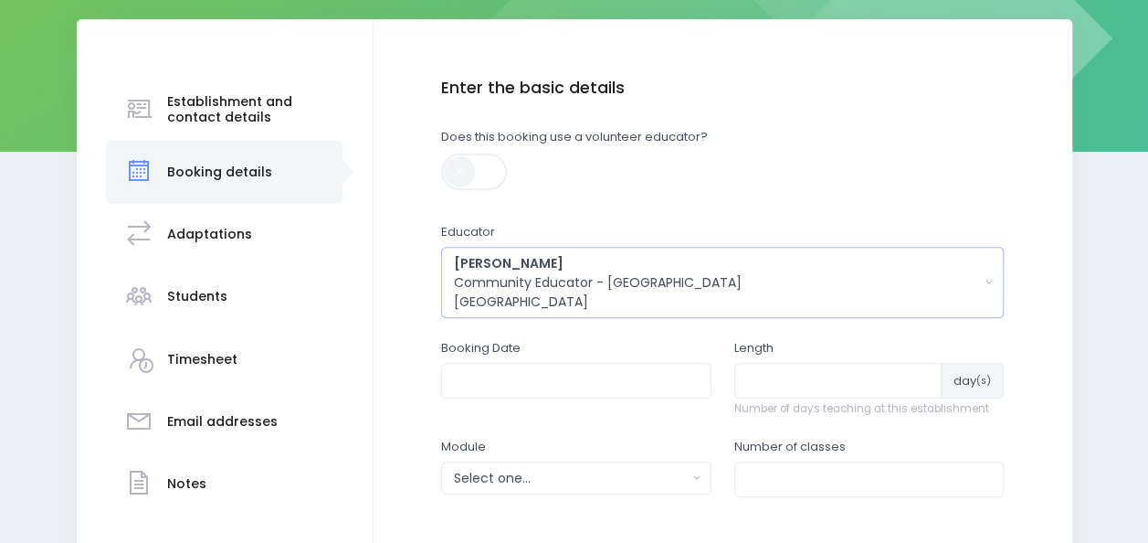
scroll to position [365, 0]
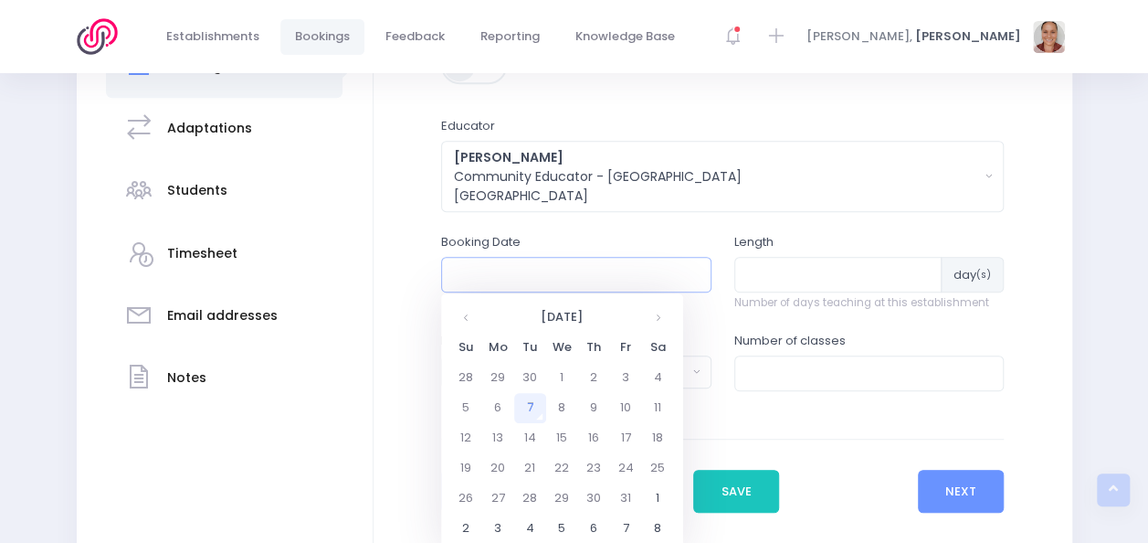
click at [627, 267] on input "text" at bounding box center [576, 274] width 270 height 35
click at [663, 323] on th at bounding box center [658, 317] width 32 height 30
click at [532, 374] on td "2" at bounding box center [530, 378] width 32 height 30
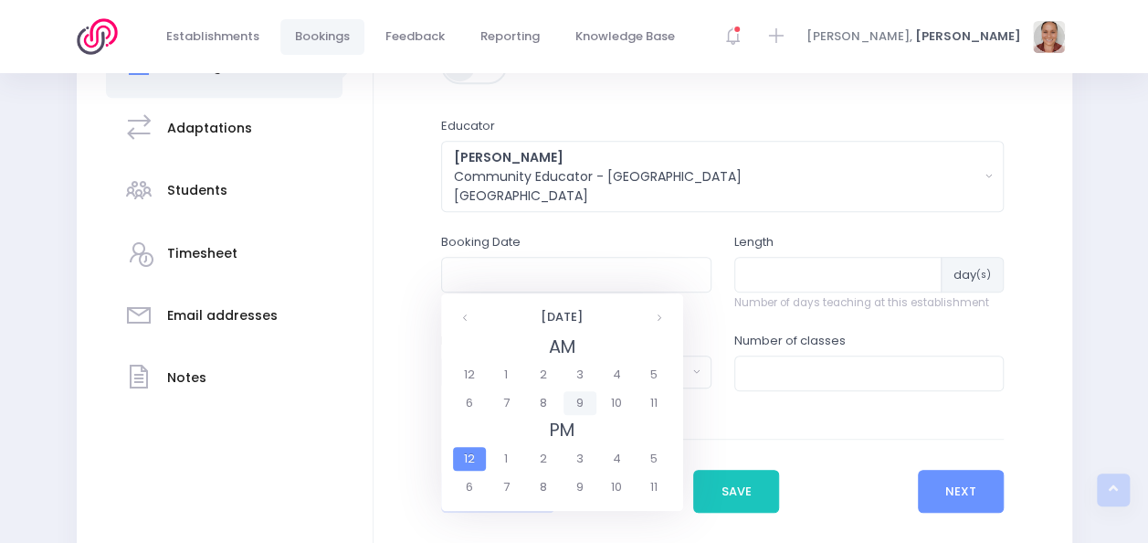
click at [582, 404] on span "9" at bounding box center [580, 403] width 32 height 24
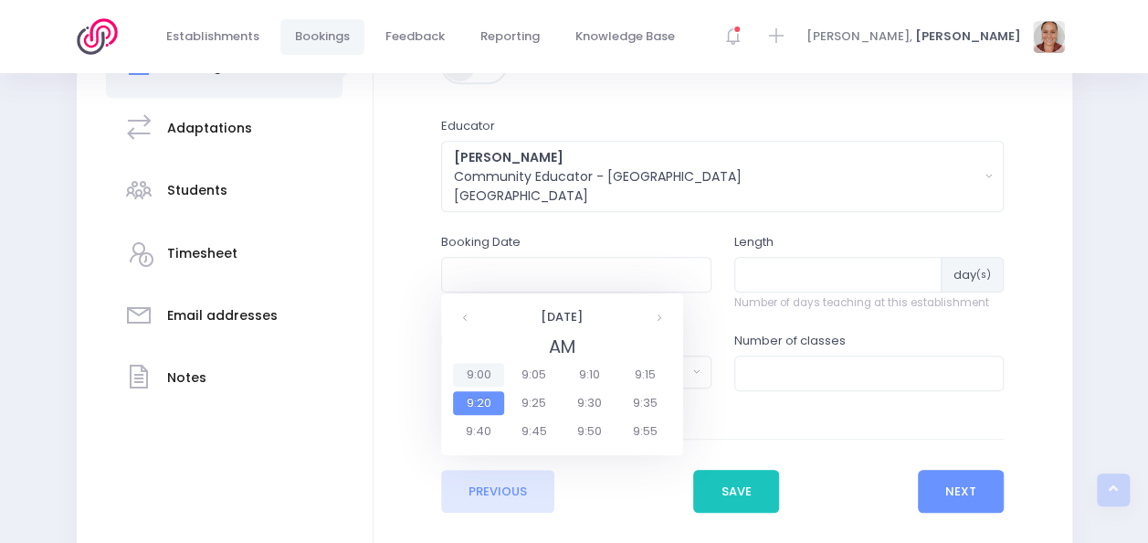
click at [491, 372] on span "9:00" at bounding box center [478, 375] width 51 height 24
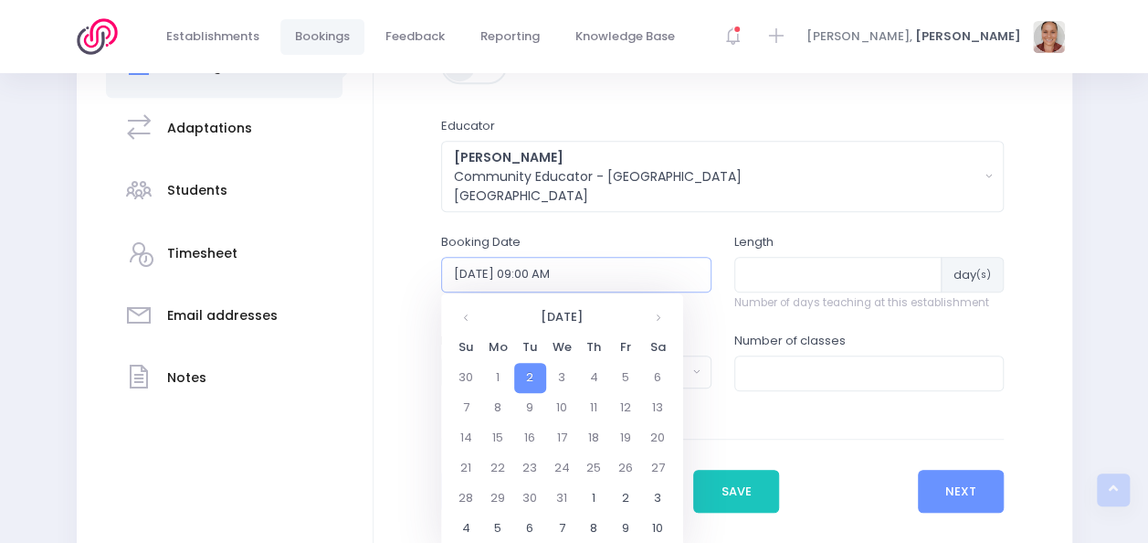
click at [550, 276] on input "02/12/2025 09:00 AM" at bounding box center [576, 274] width 270 height 35
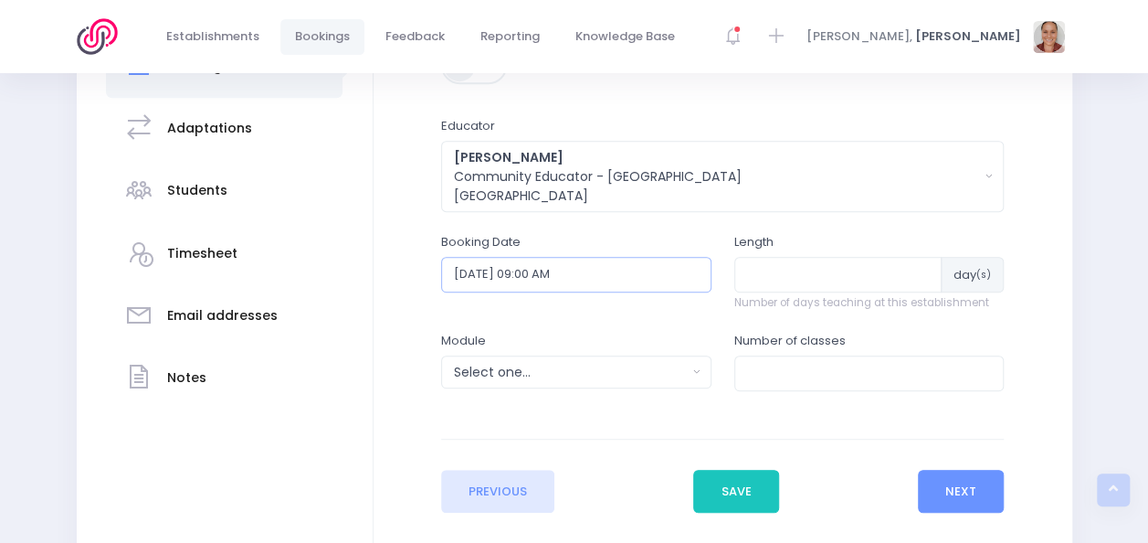
click at [550, 276] on input "02/12/2025 09:00 AM" at bounding box center [576, 274] width 270 height 35
type input "02/12/2025 09:30 AM"
click at [843, 265] on input "number" at bounding box center [838, 274] width 208 height 35
type input "3"
click at [596, 368] on div "Select one..." at bounding box center [570, 372] width 233 height 19
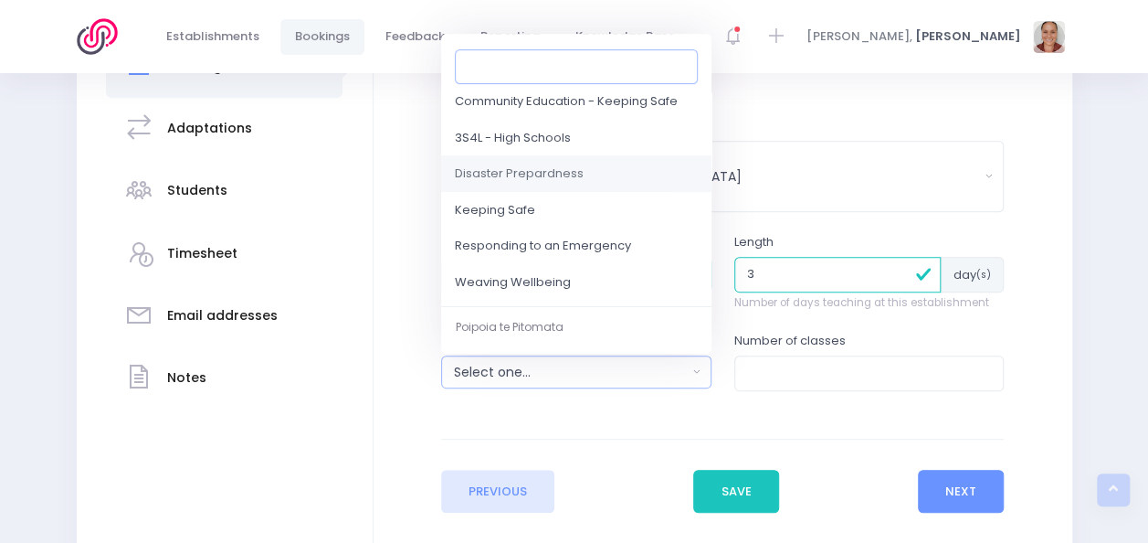
scroll to position [183, 0]
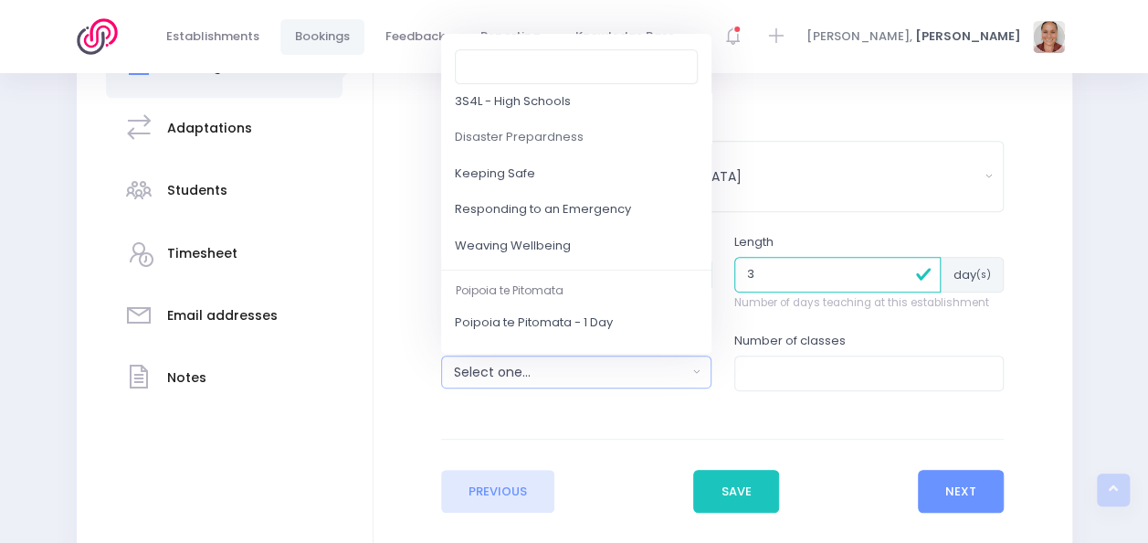
click at [1065, 232] on div "Enter the basic details Establishment Select one... ** Do not use, double up **…" at bounding box center [723, 242] width 699 height 658
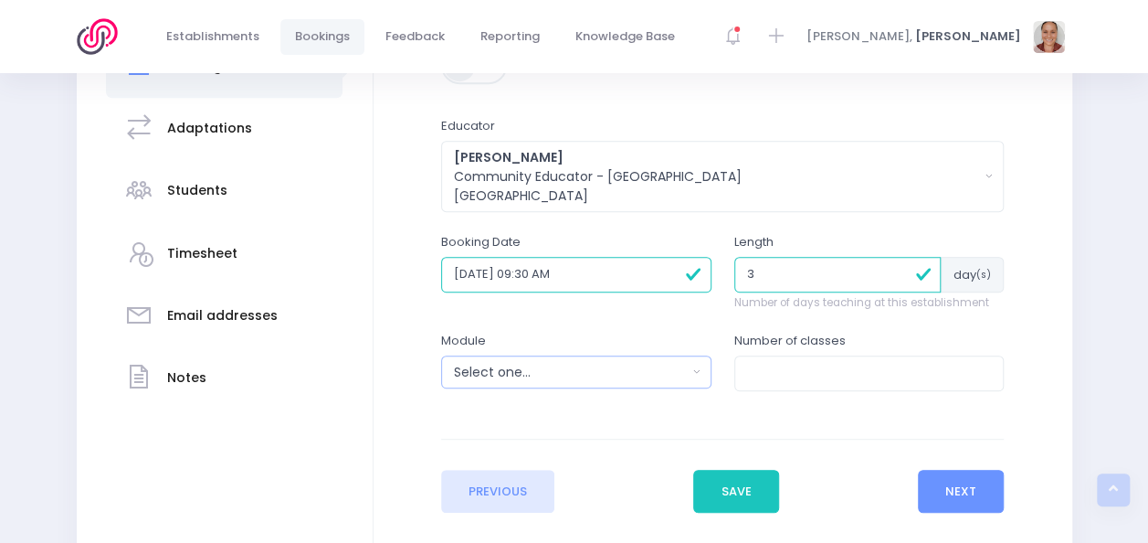
click at [574, 359] on button "Select one..." at bounding box center [576, 371] width 270 height 33
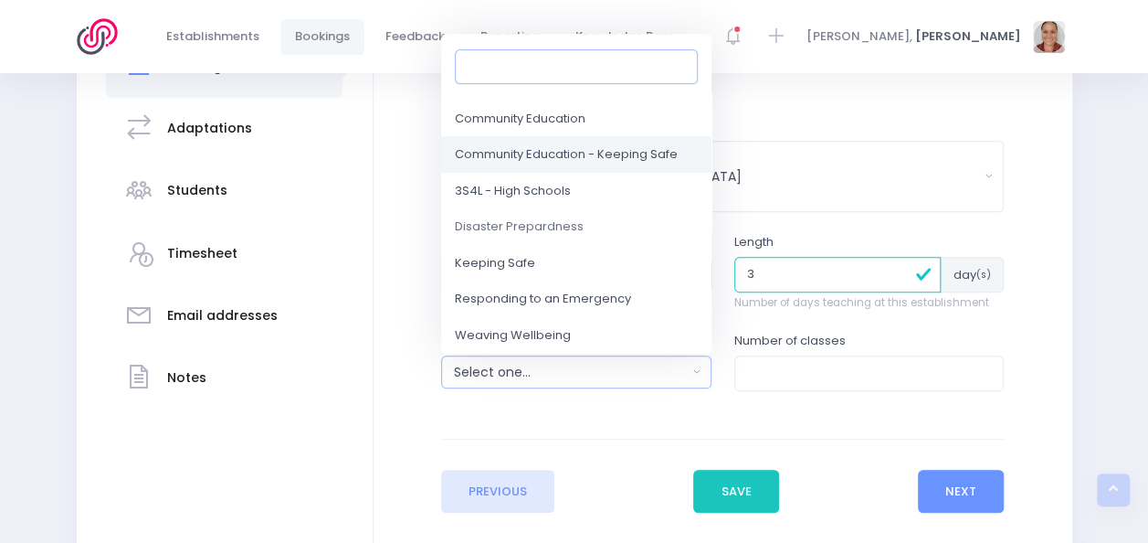
scroll to position [121, 0]
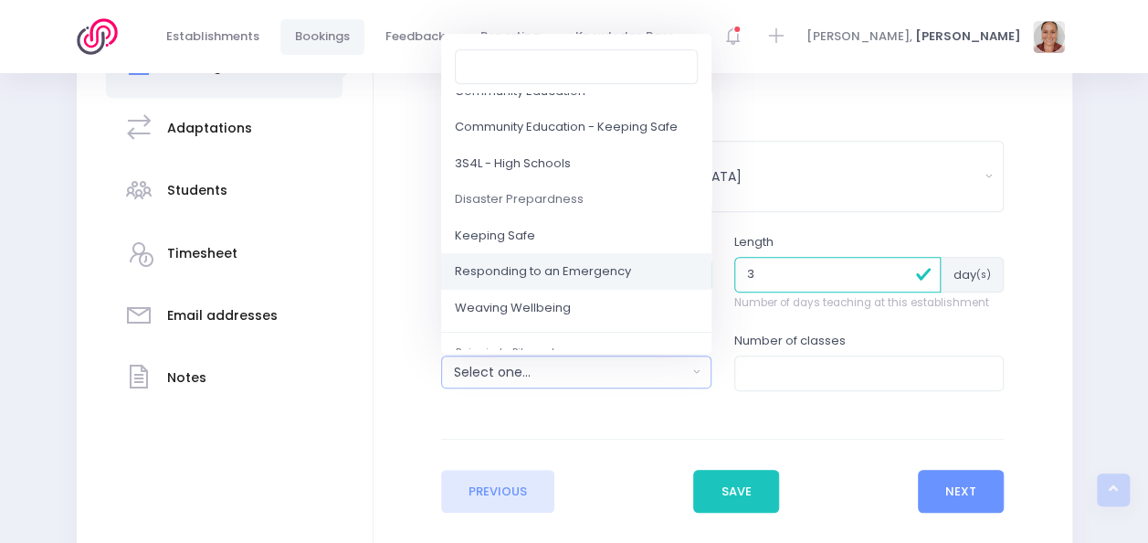
click at [573, 270] on span "Responding to an Emergency" at bounding box center [543, 272] width 176 height 18
select select "Responding to an Emergency"
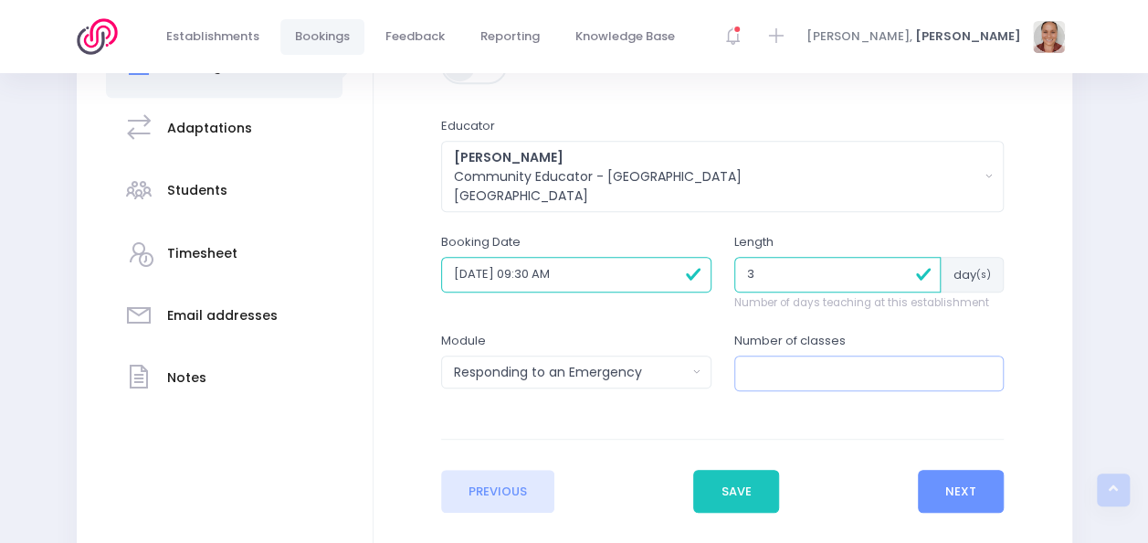
click at [765, 376] on input "number" at bounding box center [869, 372] width 270 height 35
type input "6"
click at [990, 486] on button "Next" at bounding box center [961, 491] width 87 height 44
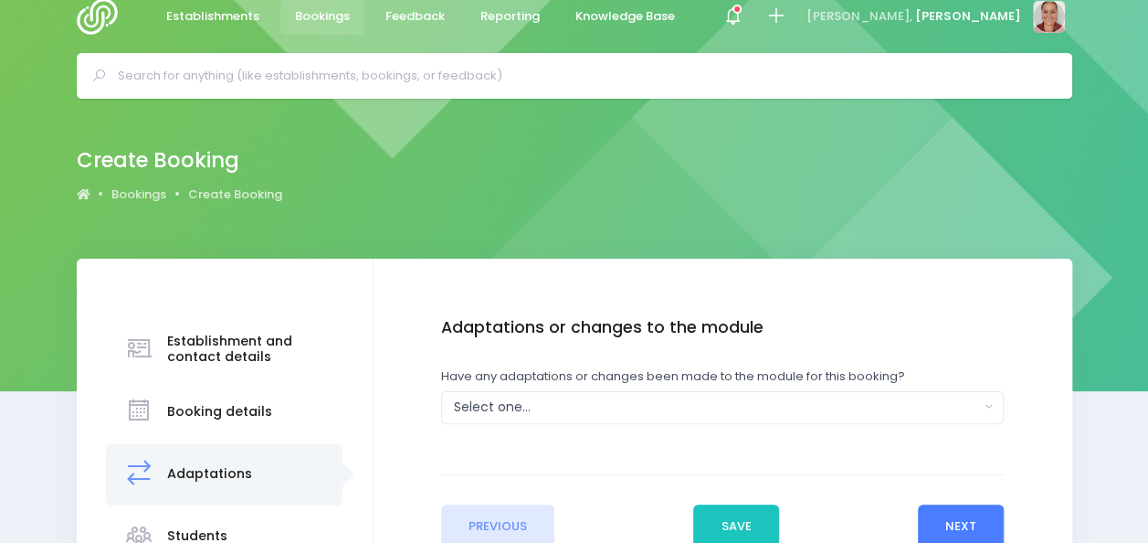
scroll to position [0, 0]
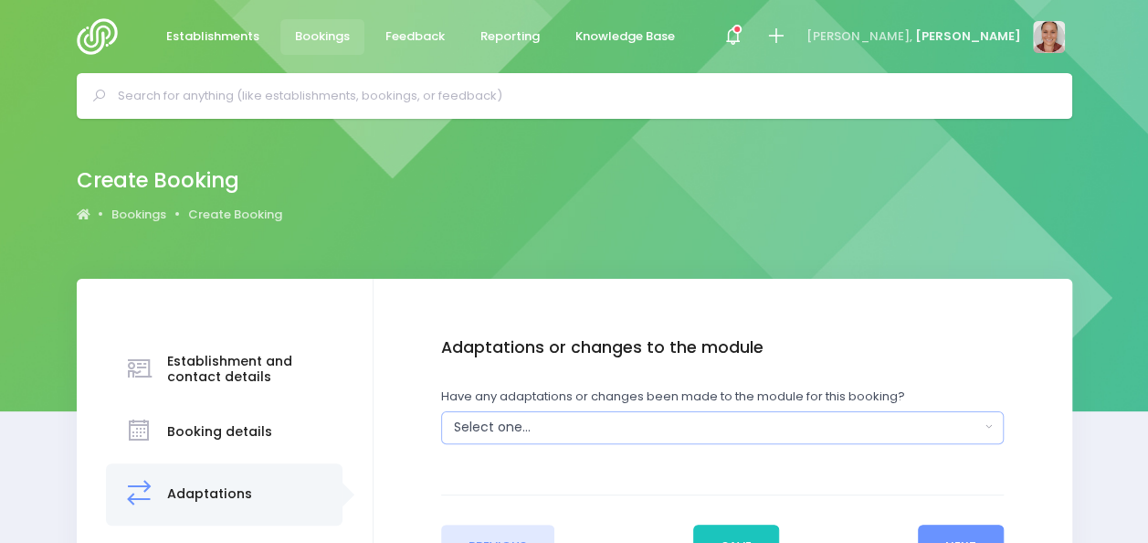
click at [661, 427] on div "Select one..." at bounding box center [717, 426] width 526 height 19
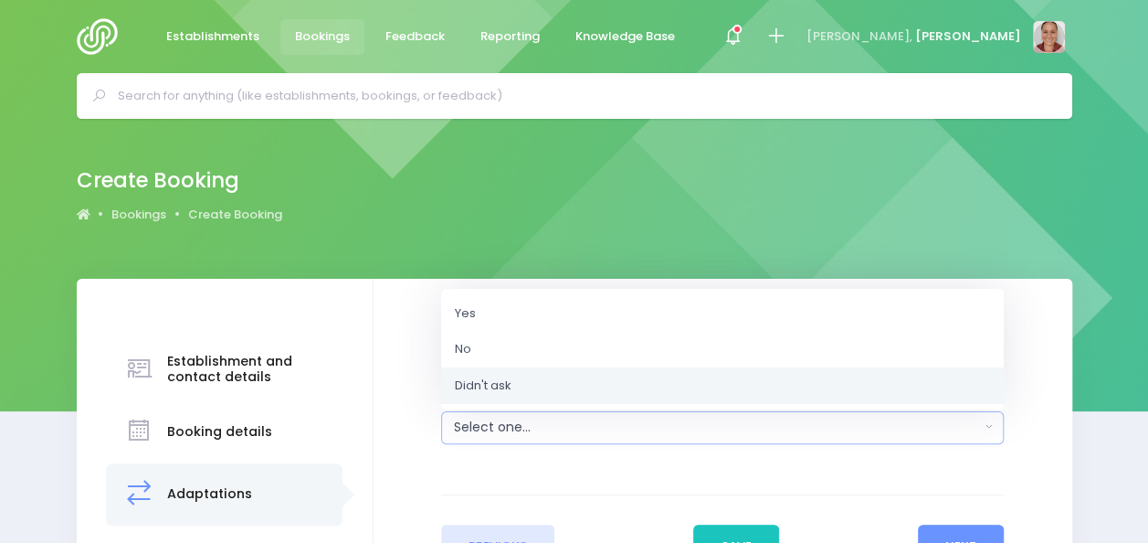
click at [617, 387] on link "Didn't ask" at bounding box center [722, 384] width 563 height 37
select select "Unknown"
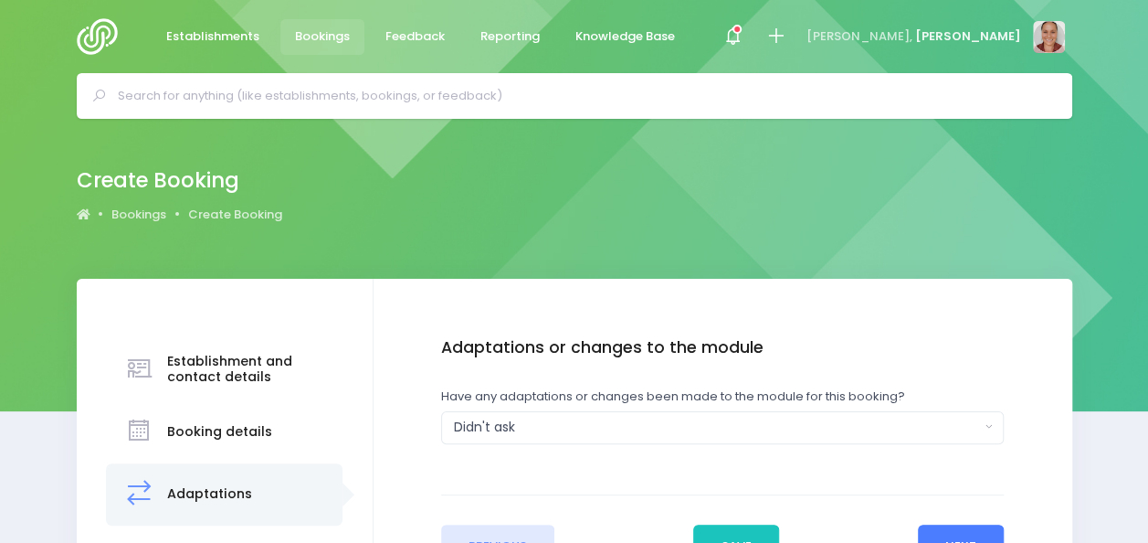
click at [953, 532] on button "Next" at bounding box center [961, 546] width 87 height 44
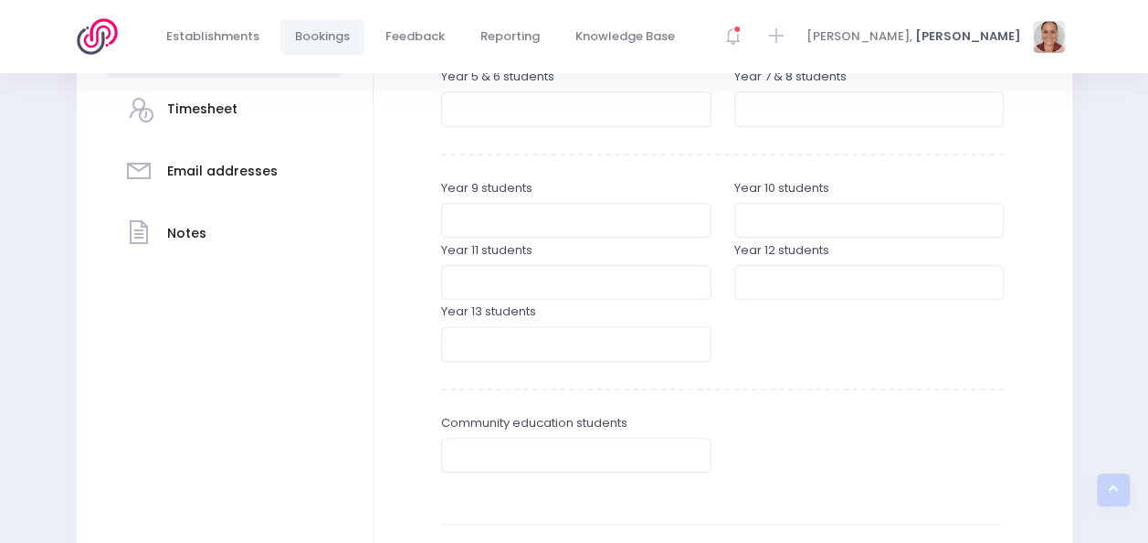
scroll to position [548, 0]
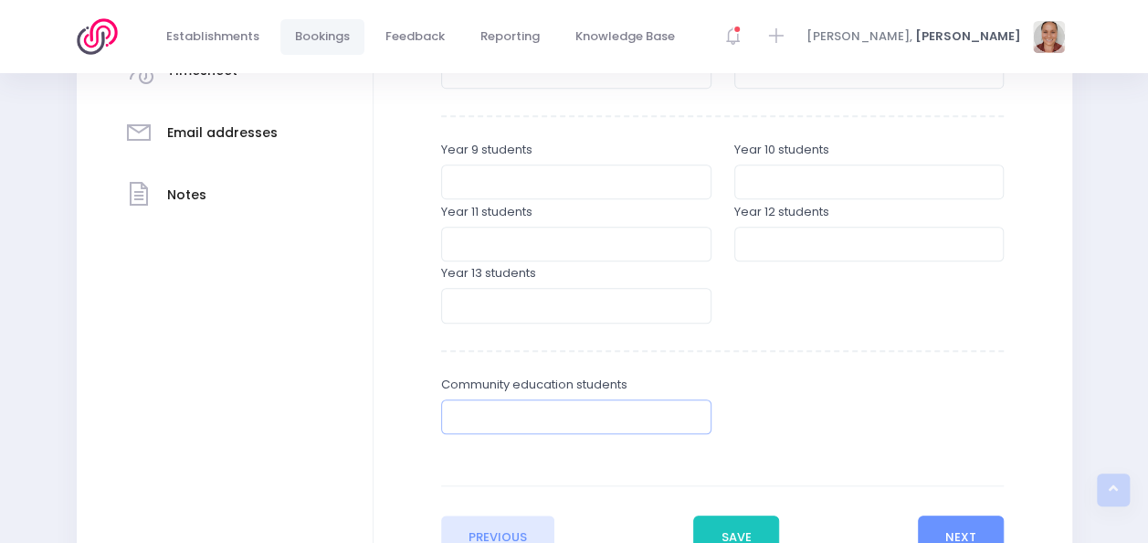
click at [548, 414] on input "number" at bounding box center [576, 416] width 270 height 35
type input "25"
click at [944, 517] on button "Next" at bounding box center [961, 537] width 87 height 44
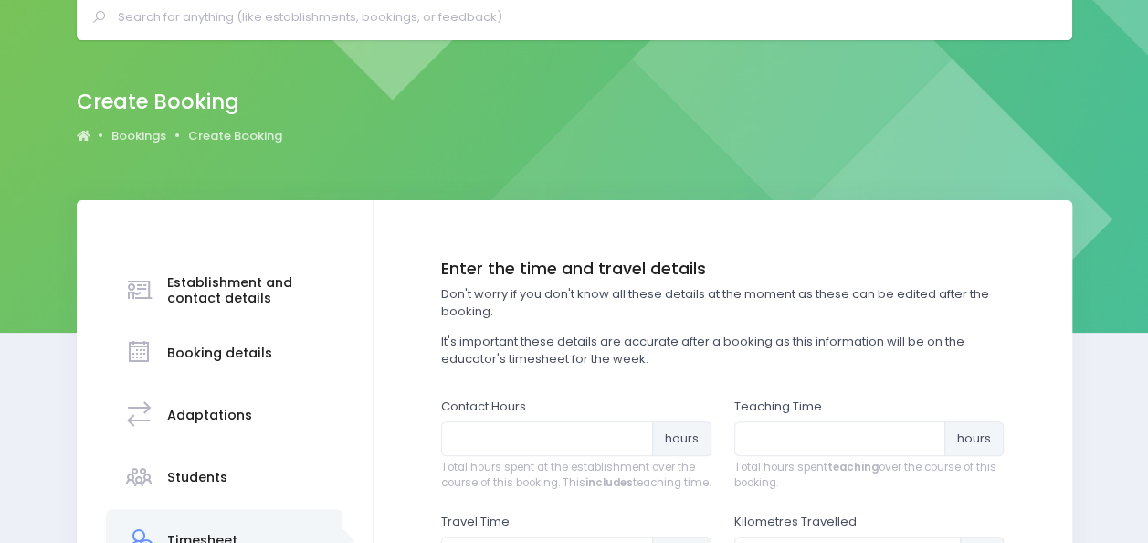
scroll to position [183, 0]
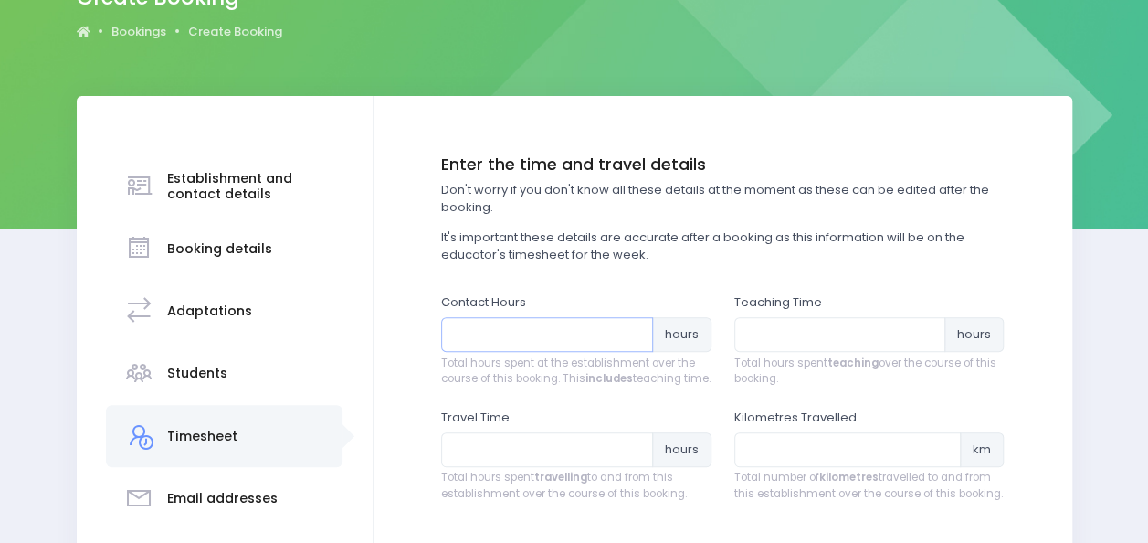
click at [511, 319] on input "number" at bounding box center [547, 334] width 212 height 35
click at [511, 337] on input "number" at bounding box center [547, 334] width 212 height 35
click at [537, 353] on div "Contact Hours hours Total hours spent at the establishment over the course of t…" at bounding box center [576, 340] width 270 height 94
click at [533, 346] on input "number" at bounding box center [547, 334] width 212 height 35
click at [634, 331] on input "5.25" at bounding box center [547, 334] width 212 height 35
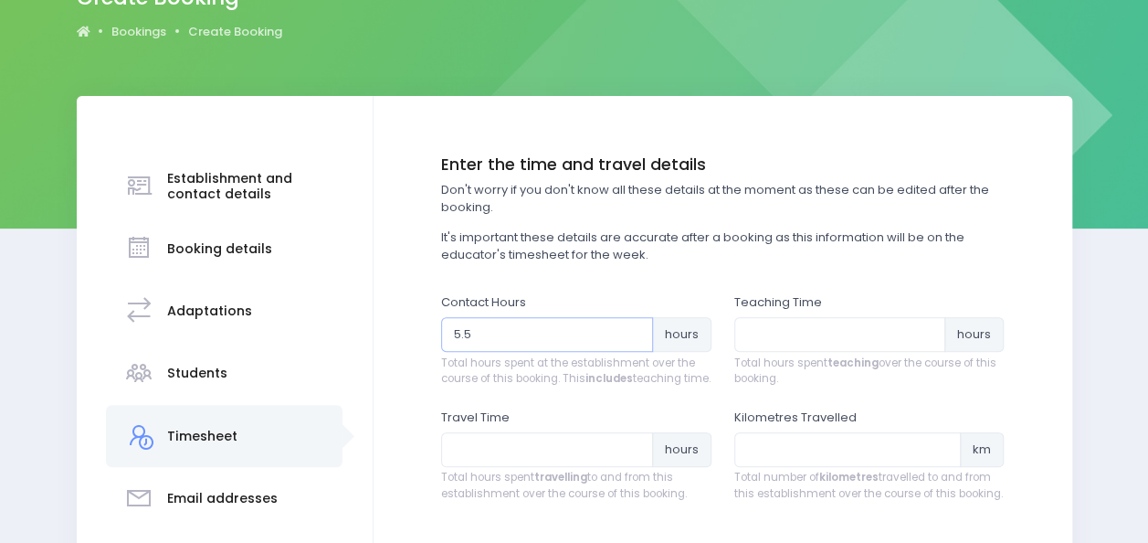
click at [634, 331] on input "5.5" at bounding box center [547, 334] width 212 height 35
click at [634, 331] on input "5.75" at bounding box center [547, 334] width 212 height 35
click at [634, 331] on input "6" at bounding box center [547, 334] width 212 height 35
click at [634, 331] on input "6.25" at bounding box center [547, 334] width 212 height 35
click at [634, 331] on input "6.5" at bounding box center [547, 334] width 212 height 35
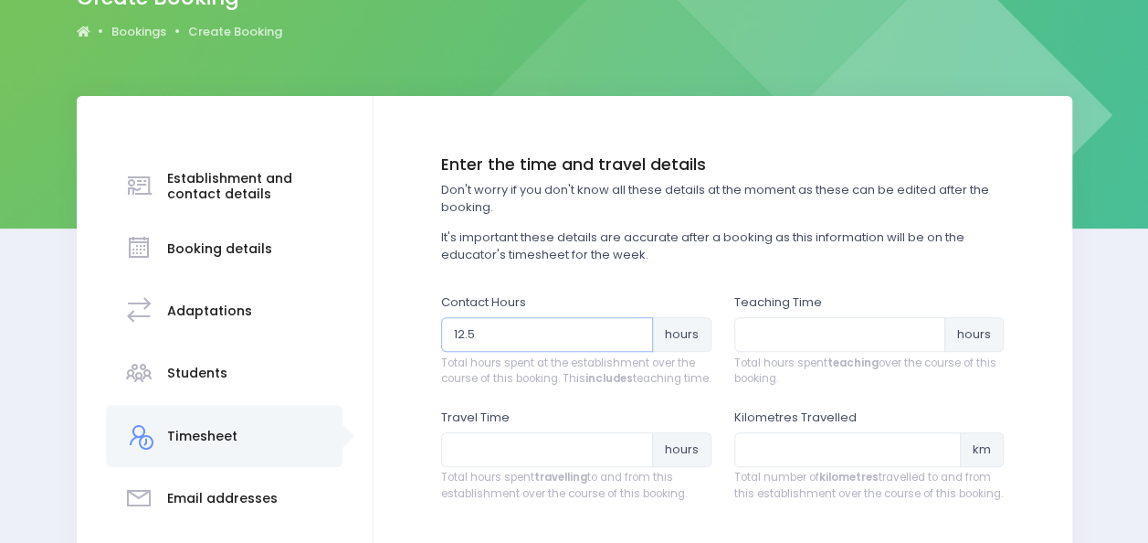
click at [634, 331] on input "12.5" at bounding box center [547, 334] width 212 height 35
click at [634, 331] on input "12.75" at bounding box center [547, 334] width 212 height 35
click at [634, 331] on input "13" at bounding box center [547, 334] width 212 height 35
click at [634, 331] on input "13.25" at bounding box center [547, 334] width 212 height 35
click at [634, 331] on input "13.5" at bounding box center [547, 334] width 212 height 35
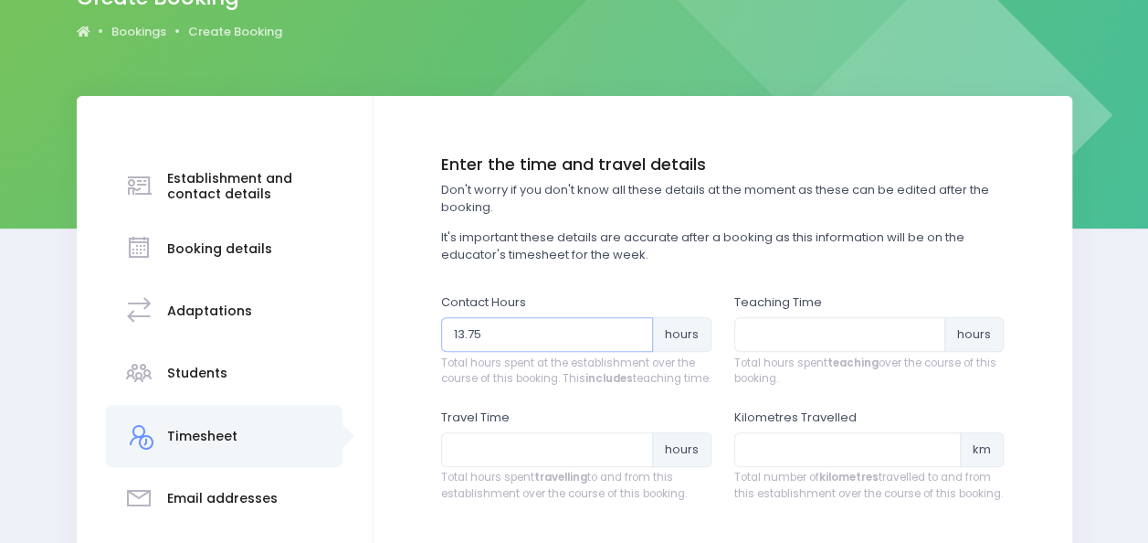
click at [634, 331] on input "13.75" at bounding box center [547, 334] width 212 height 35
click at [634, 331] on input "14" at bounding box center [547, 334] width 212 height 35
click at [634, 331] on input "14.25" at bounding box center [547, 334] width 212 height 35
click at [634, 331] on input "14.5" at bounding box center [547, 334] width 212 height 35
click at [634, 331] on input "14.75" at bounding box center [547, 334] width 212 height 35
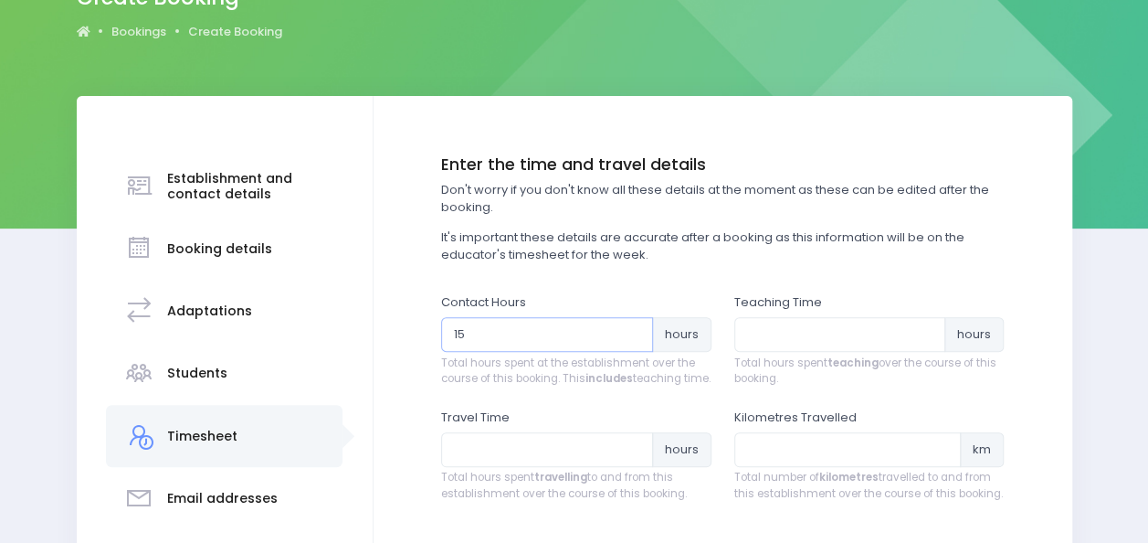
type input "15"
click at [634, 331] on input "15" at bounding box center [547, 334] width 212 height 35
click at [769, 323] on input "number" at bounding box center [840, 334] width 212 height 35
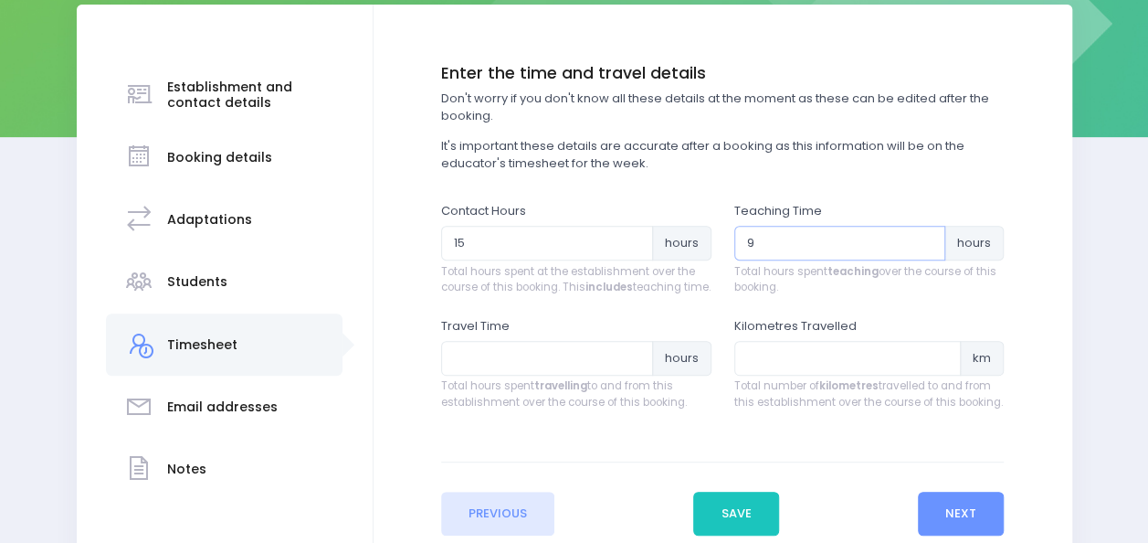
type input "9"
click at [563, 373] on input "number" at bounding box center [547, 358] width 212 height 35
click at [951, 515] on button "Next" at bounding box center [961, 513] width 87 height 44
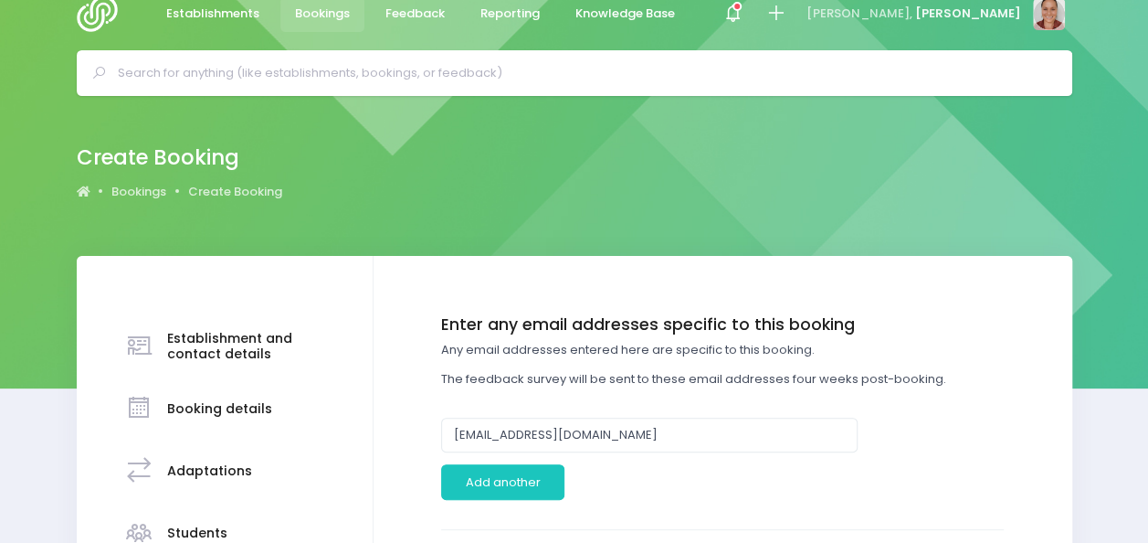
scroll to position [0, 0]
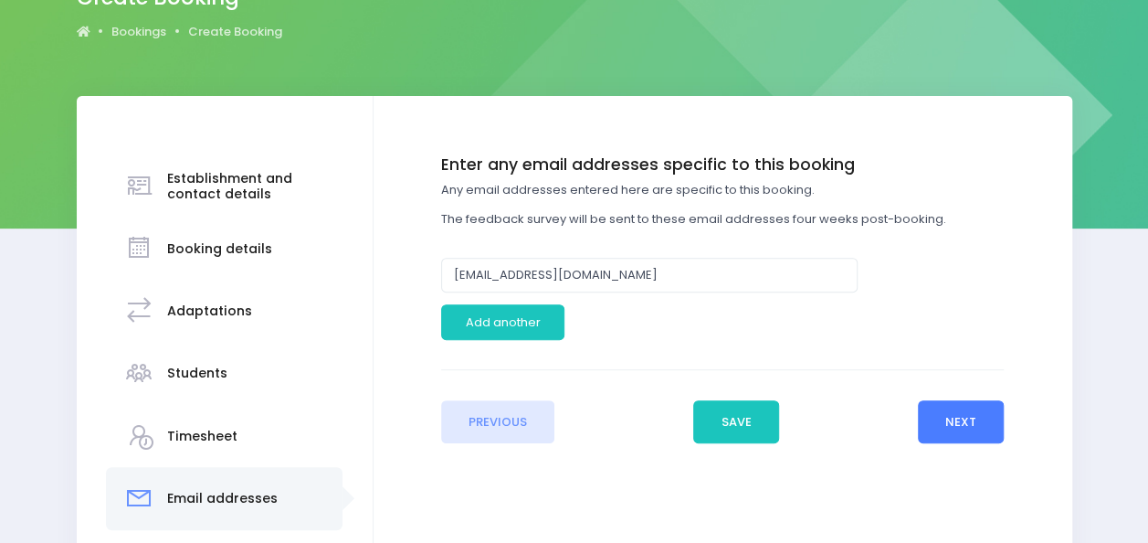
click at [948, 404] on button "Next" at bounding box center [961, 422] width 87 height 44
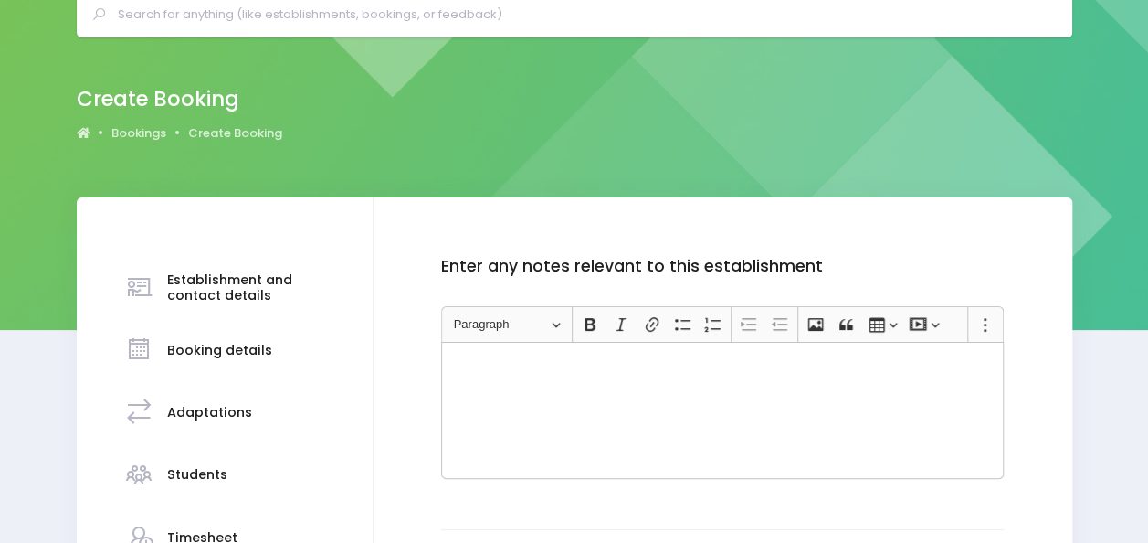
scroll to position [181, 0]
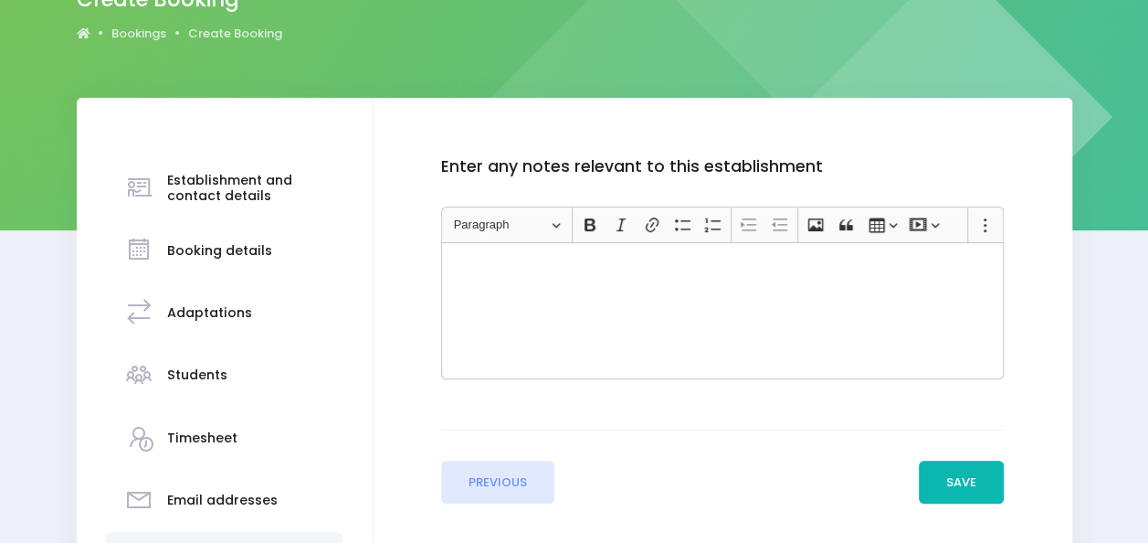
click at [981, 484] on button "Save" at bounding box center [962, 482] width 86 height 44
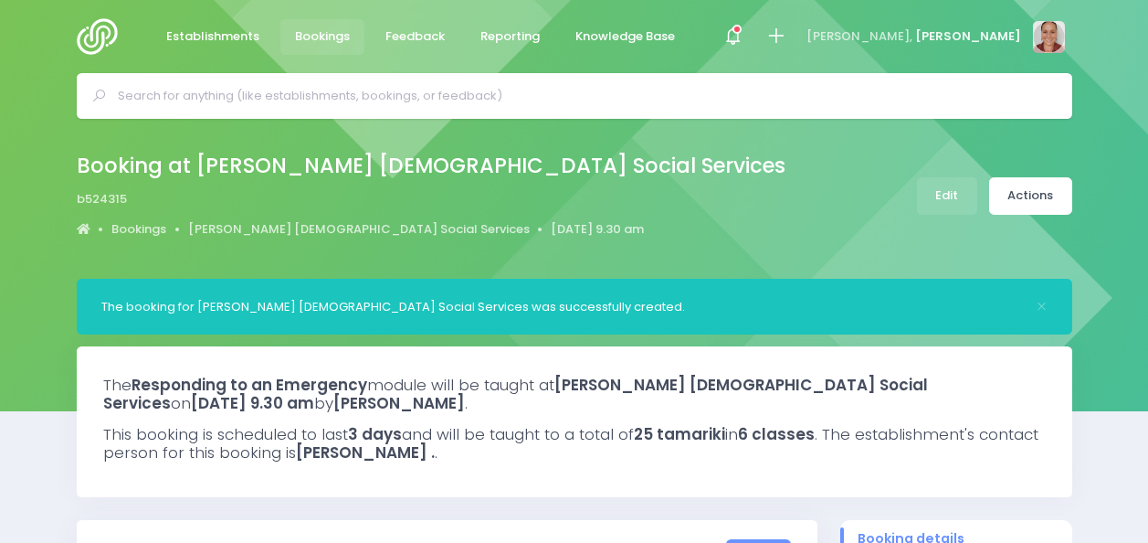
select select "5"
click at [1008, 189] on link "Actions" at bounding box center [1030, 195] width 83 height 37
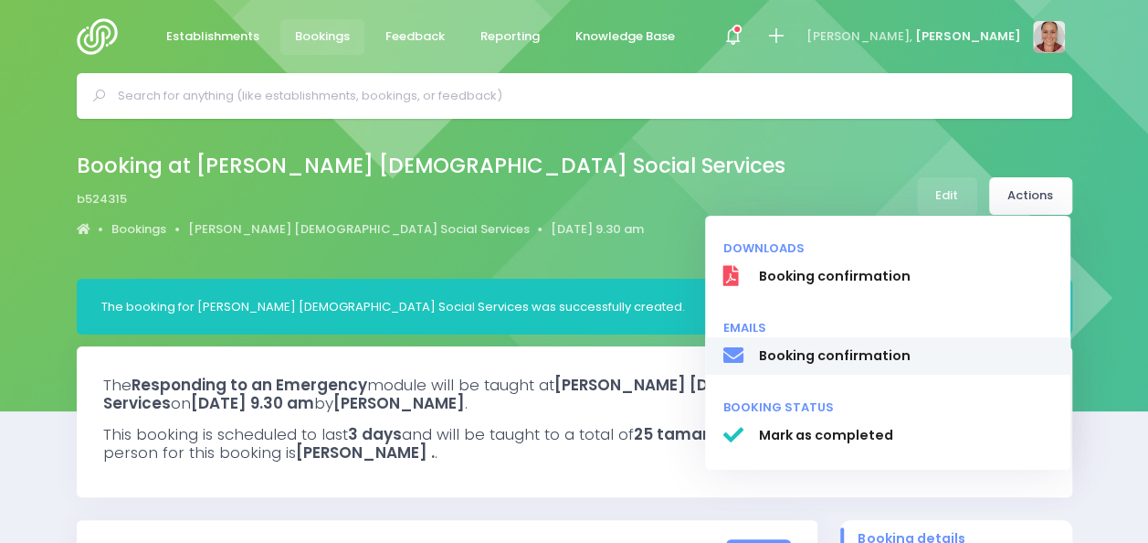
click at [950, 365] on span "Booking confirmation" at bounding box center [905, 355] width 294 height 19
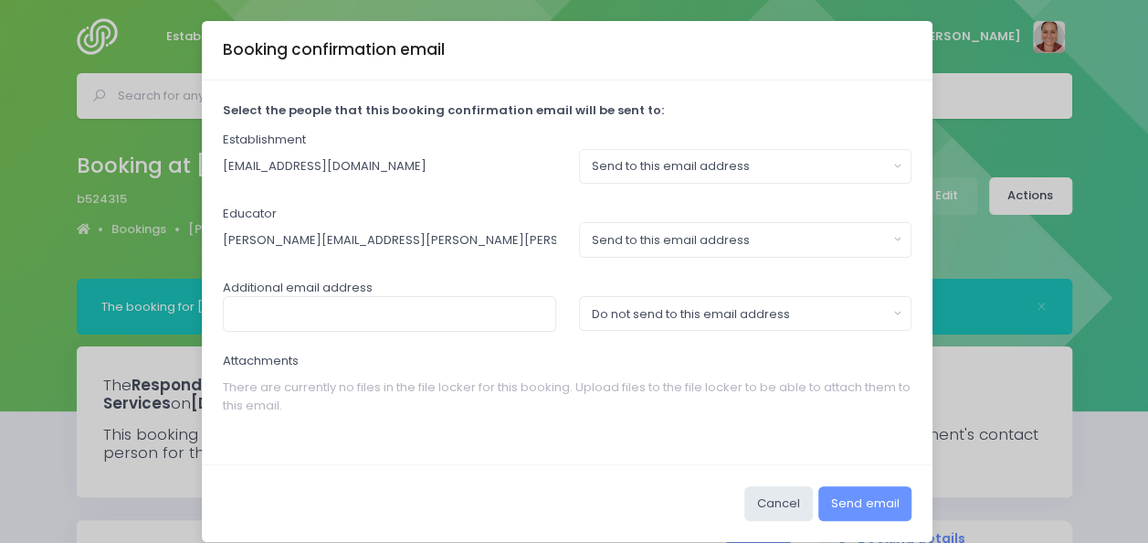
click at [749, 213] on div "Educator alicia.smale@stjohn.org.nz Send to this email address Do not send to t…" at bounding box center [568, 231] width 690 height 53
click at [772, 254] on button "Send to this email address" at bounding box center [745, 239] width 333 height 35
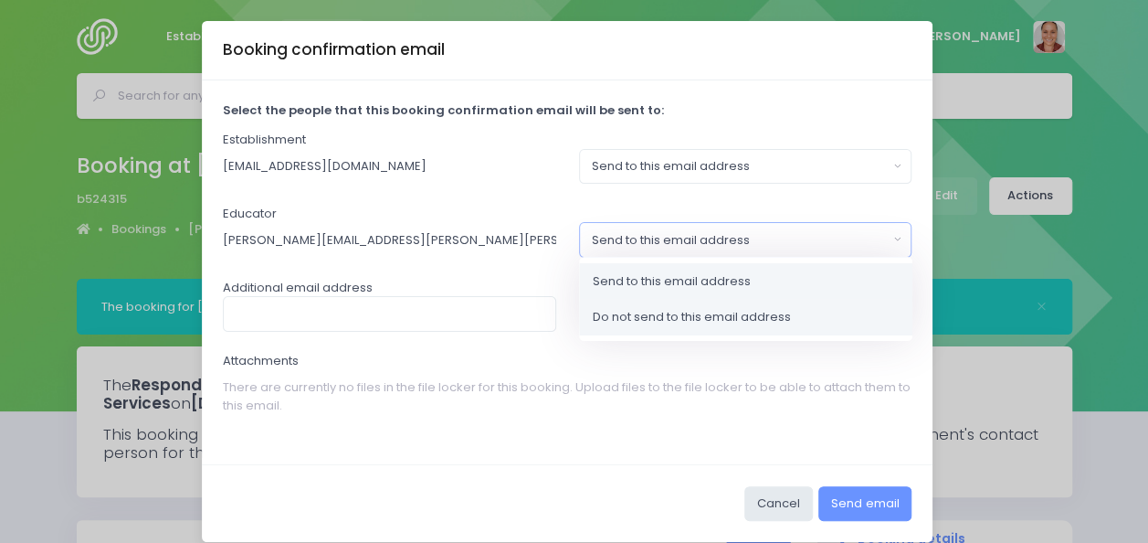
click at [774, 312] on span "Do not send to this email address" at bounding box center [692, 317] width 198 height 18
select select "no_email"
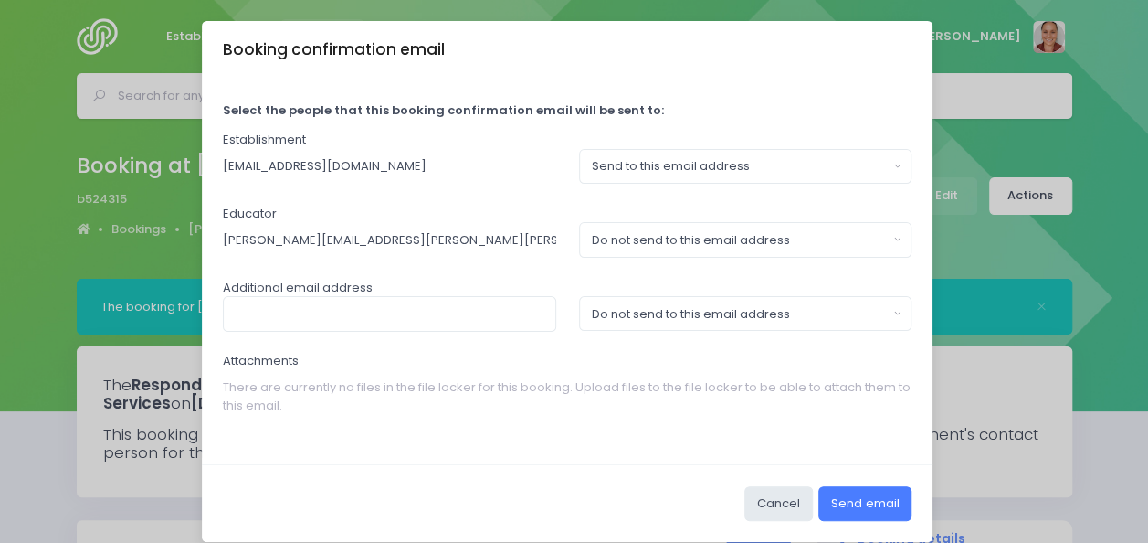
click at [888, 502] on button "Send email" at bounding box center [864, 503] width 93 height 35
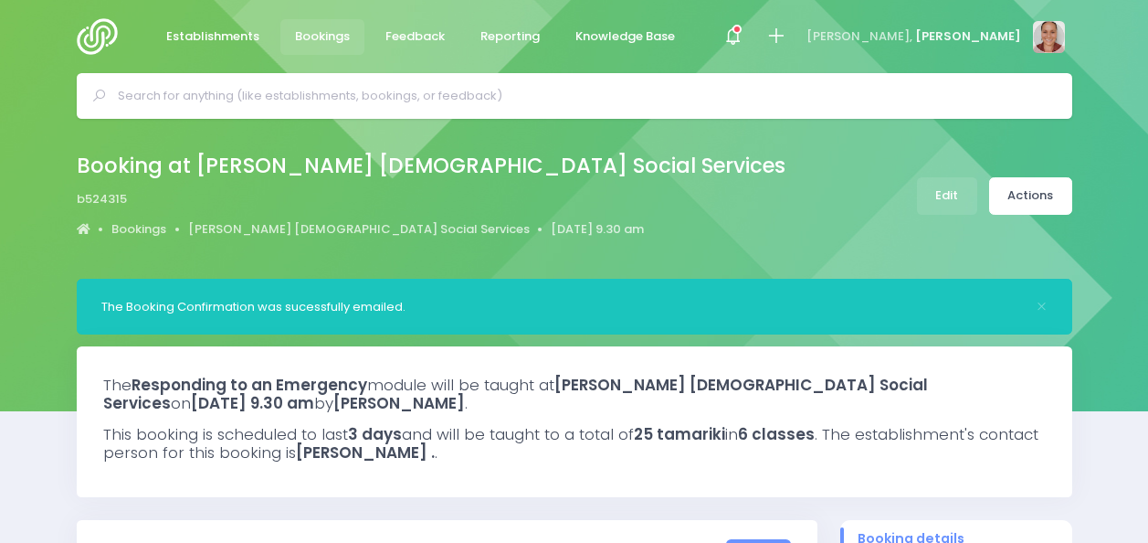
select select "5"
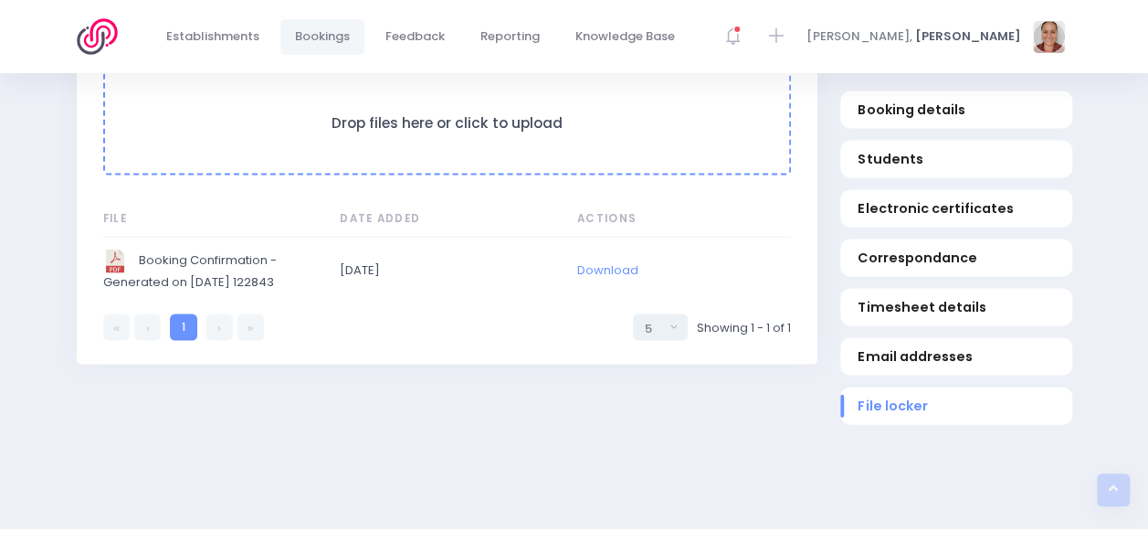
scroll to position [1820, 0]
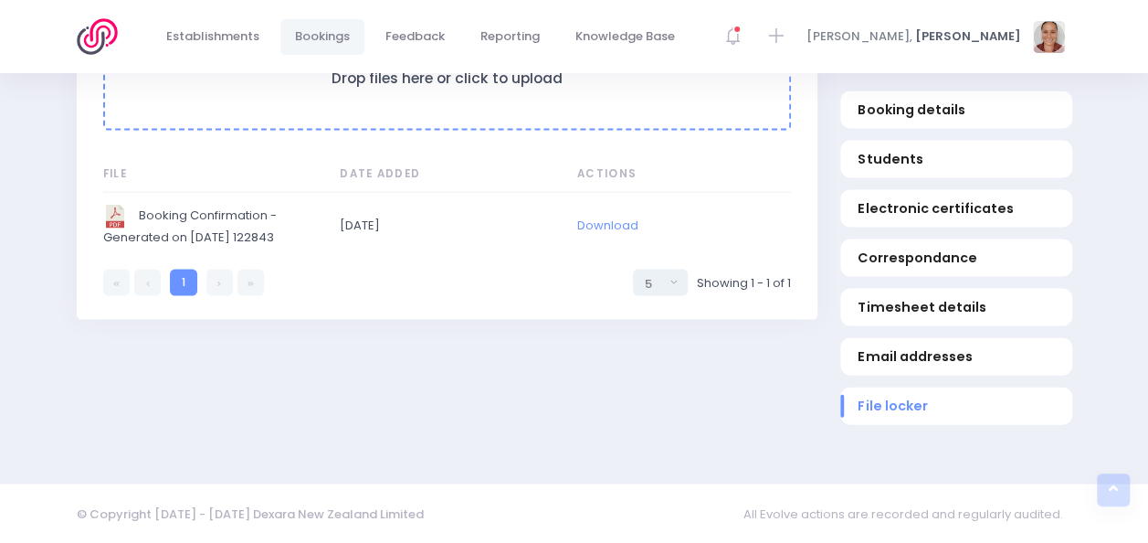
drag, startPoint x: 625, startPoint y: 227, endPoint x: 568, endPoint y: 395, distance: 178.2
click at [628, 222] on link "Download" at bounding box center [607, 224] width 61 height 17
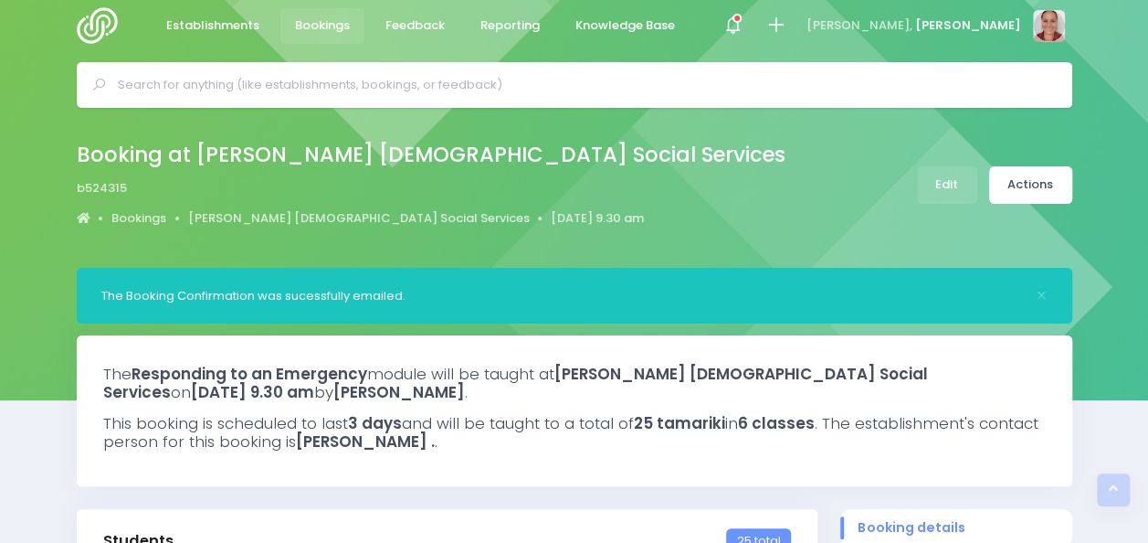
scroll to position [0, 0]
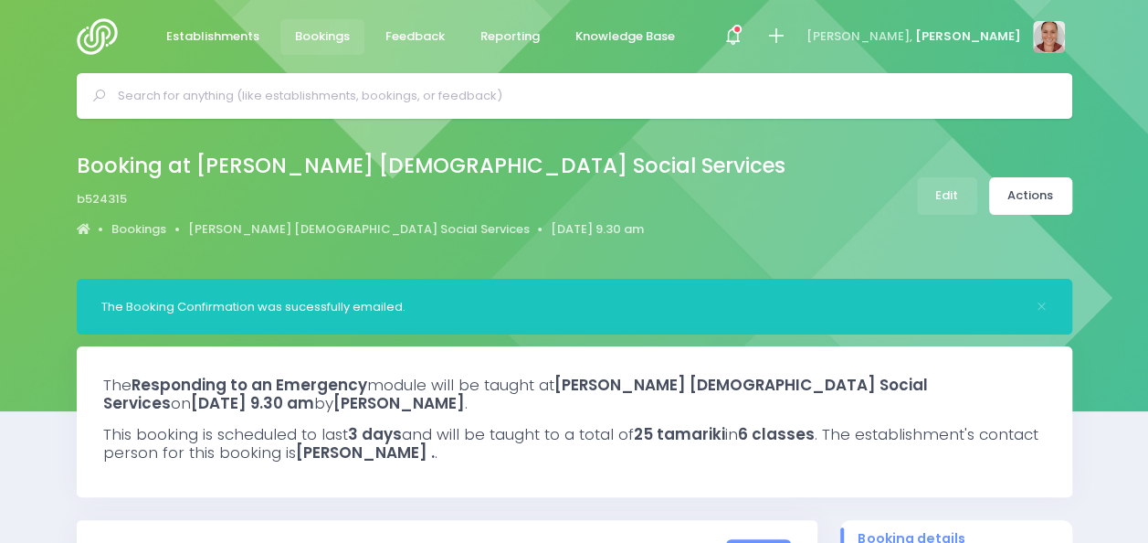
click at [298, 92] on input "text" at bounding box center [582, 95] width 929 height 27
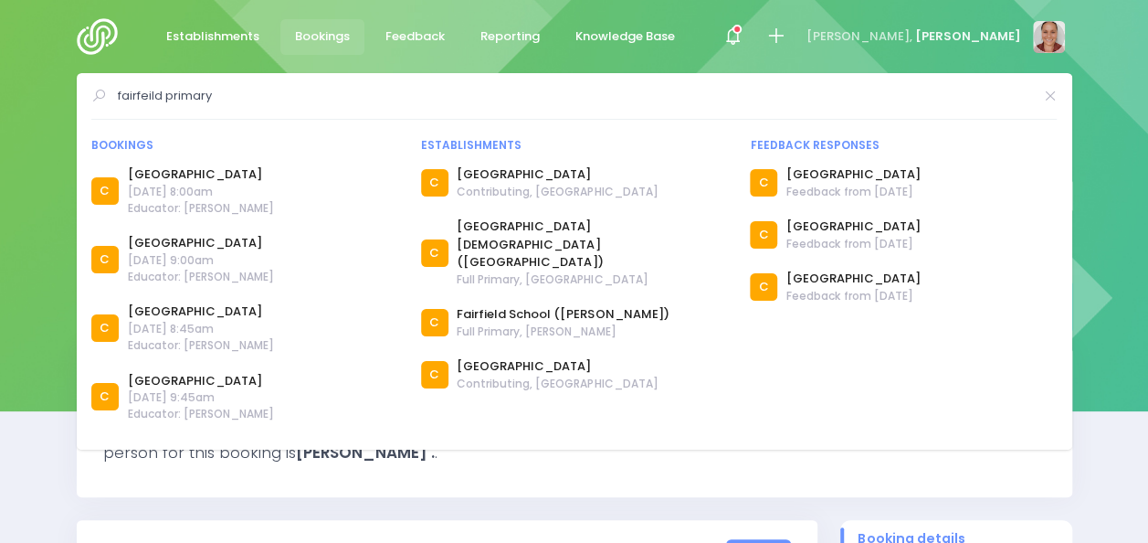
click at [348, 92] on input "fairfeild primary" at bounding box center [575, 95] width 914 height 27
drag, startPoint x: 348, startPoint y: 92, endPoint x: 170, endPoint y: 86, distance: 178.2
click at [170, 86] on input "fairfeild primary" at bounding box center [575, 95] width 914 height 27
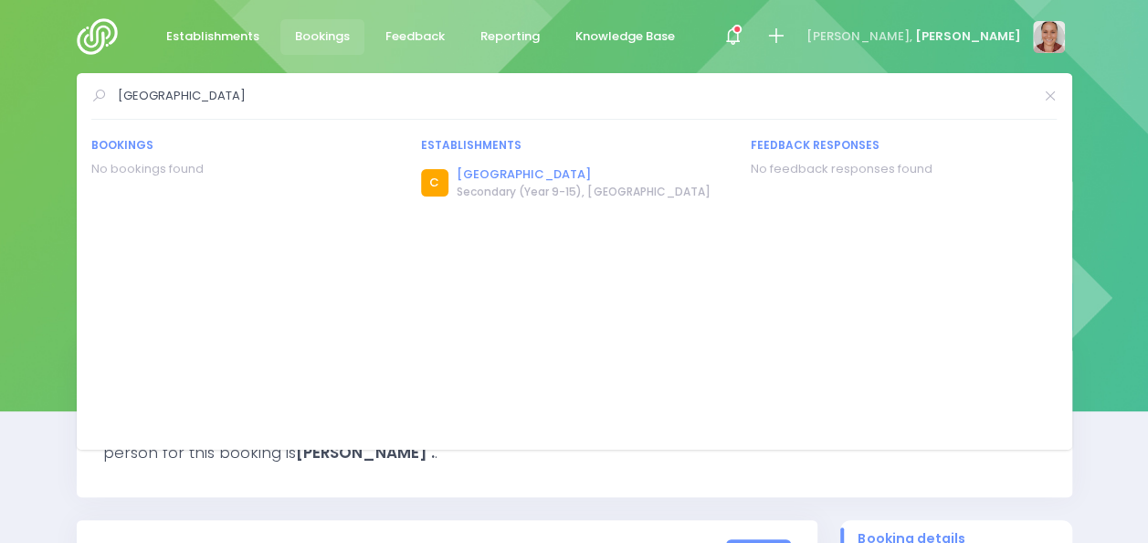
type input "fairfeild college"
click at [502, 170] on link "[GEOGRAPHIC_DATA]" at bounding box center [583, 174] width 253 height 18
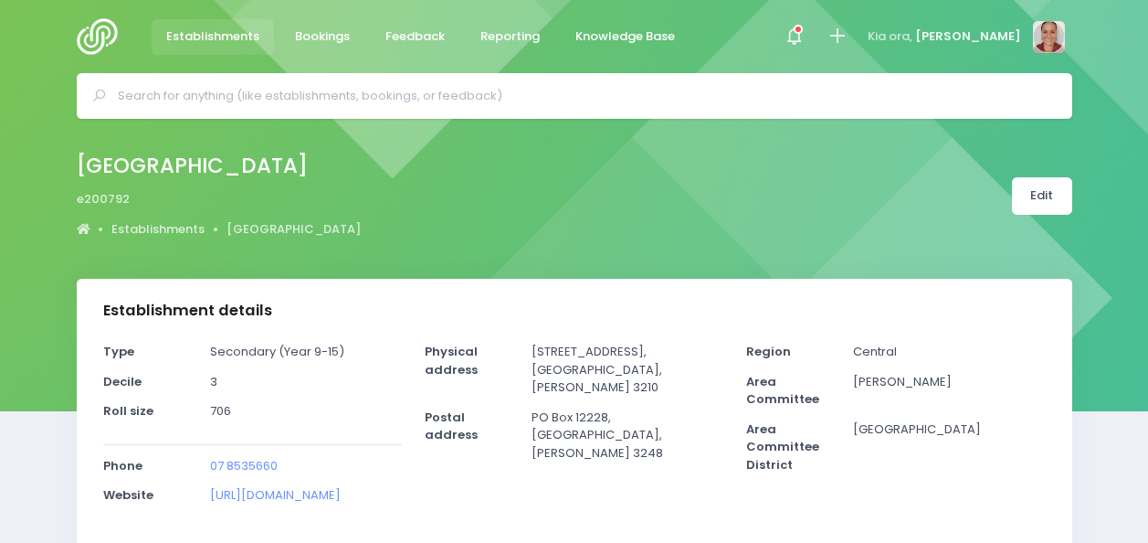
select select "5"
